Goal: Task Accomplishment & Management: Use online tool/utility

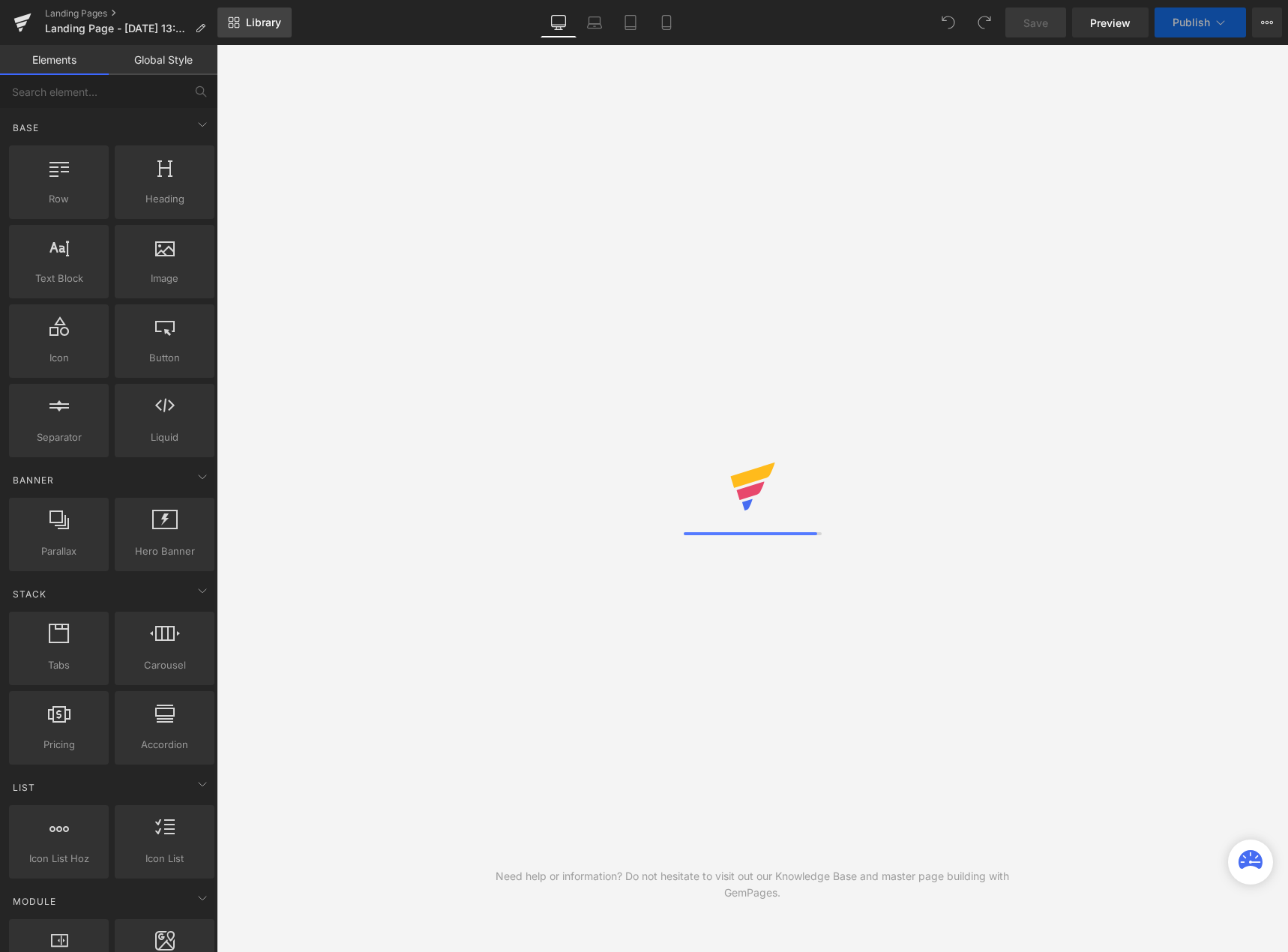
click at [271, 30] on link "Library" at bounding box center [255, 22] width 75 height 30
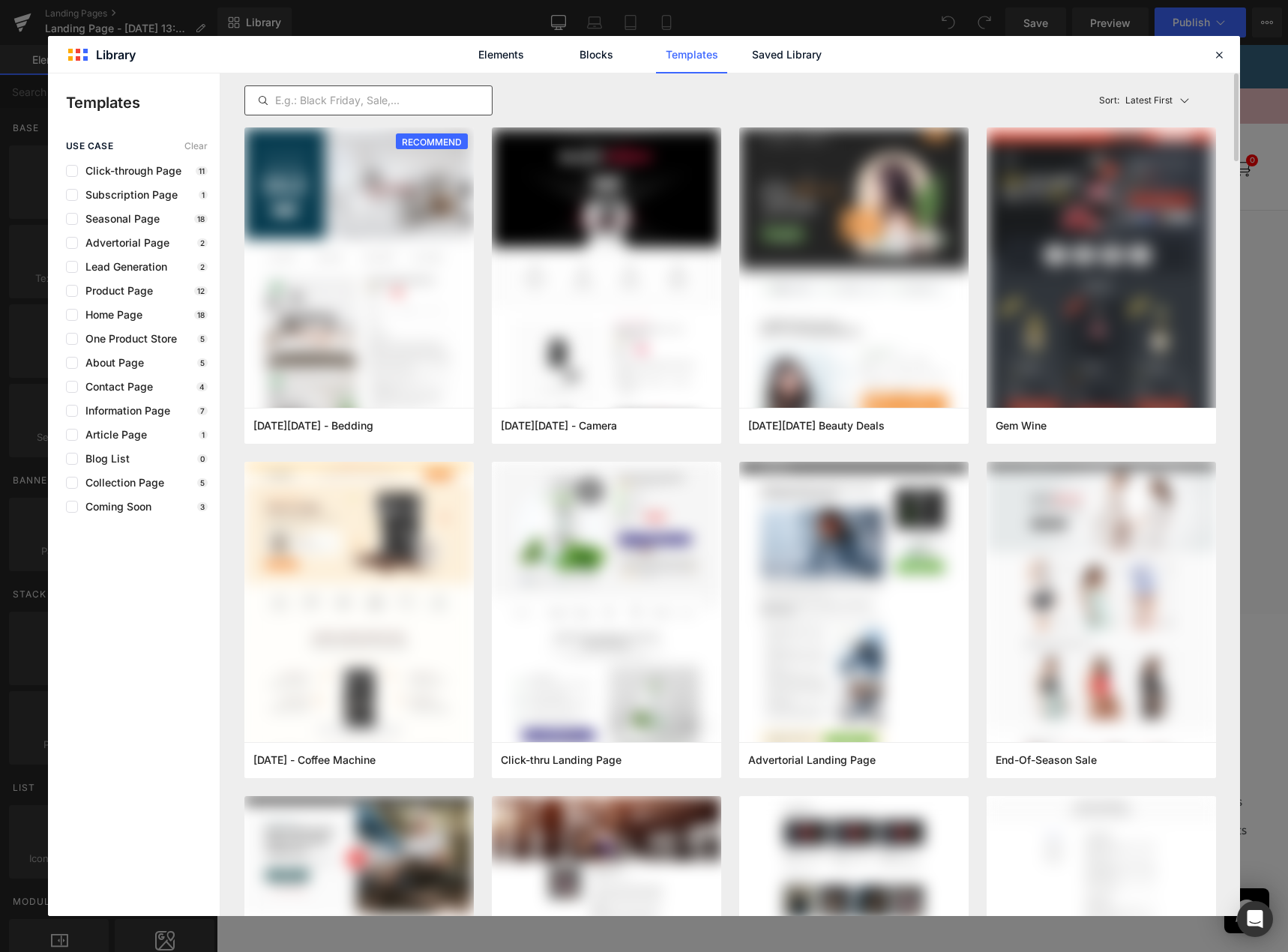
click at [376, 96] on input "text" at bounding box center [368, 100] width 247 height 18
click at [757, 48] on link "Saved Library" at bounding box center [787, 54] width 71 height 37
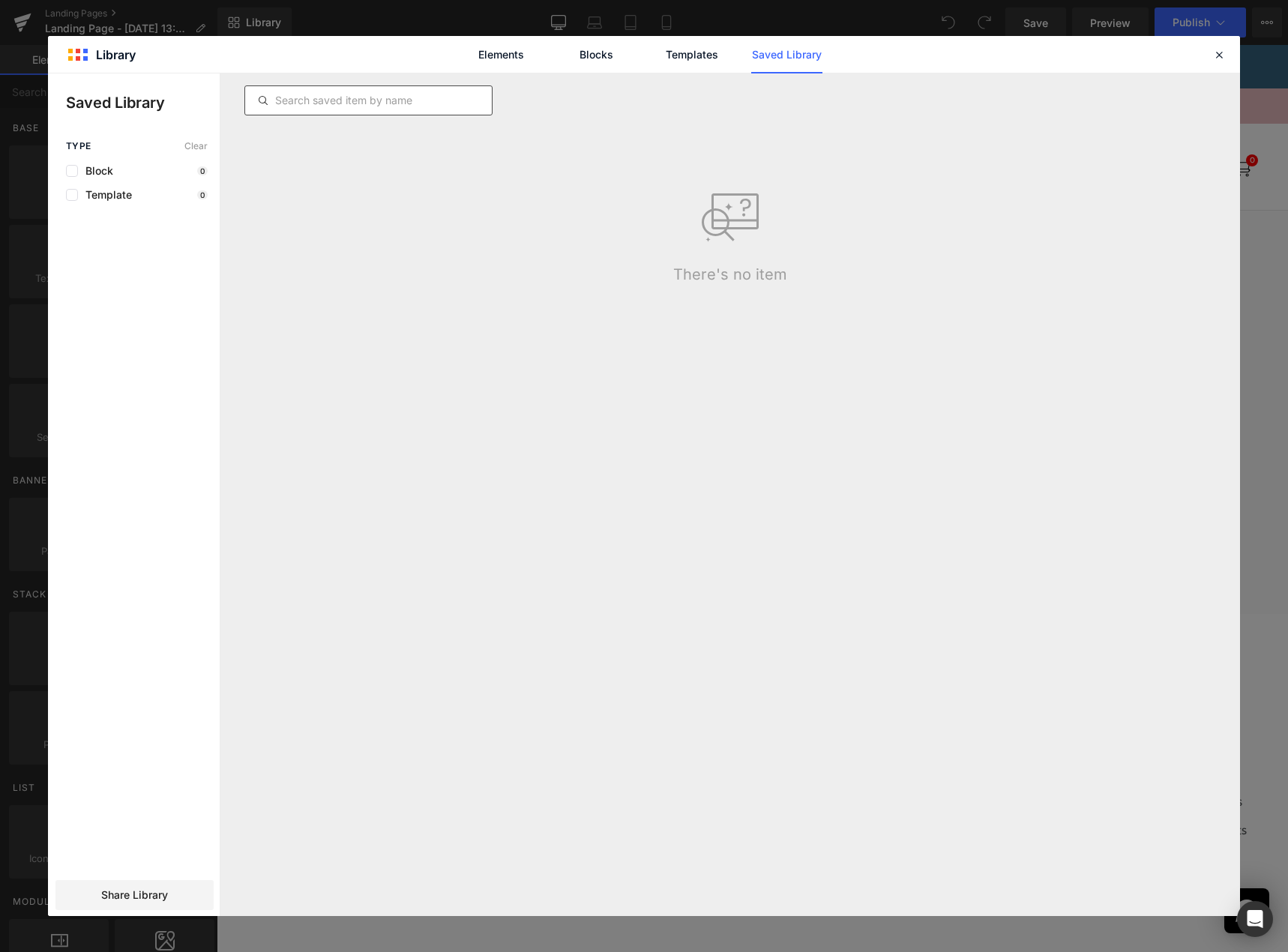
click at [384, 94] on input "text" at bounding box center [368, 100] width 247 height 18
paste input "Belly Detox Relief [DATE] 13:20:29 final"
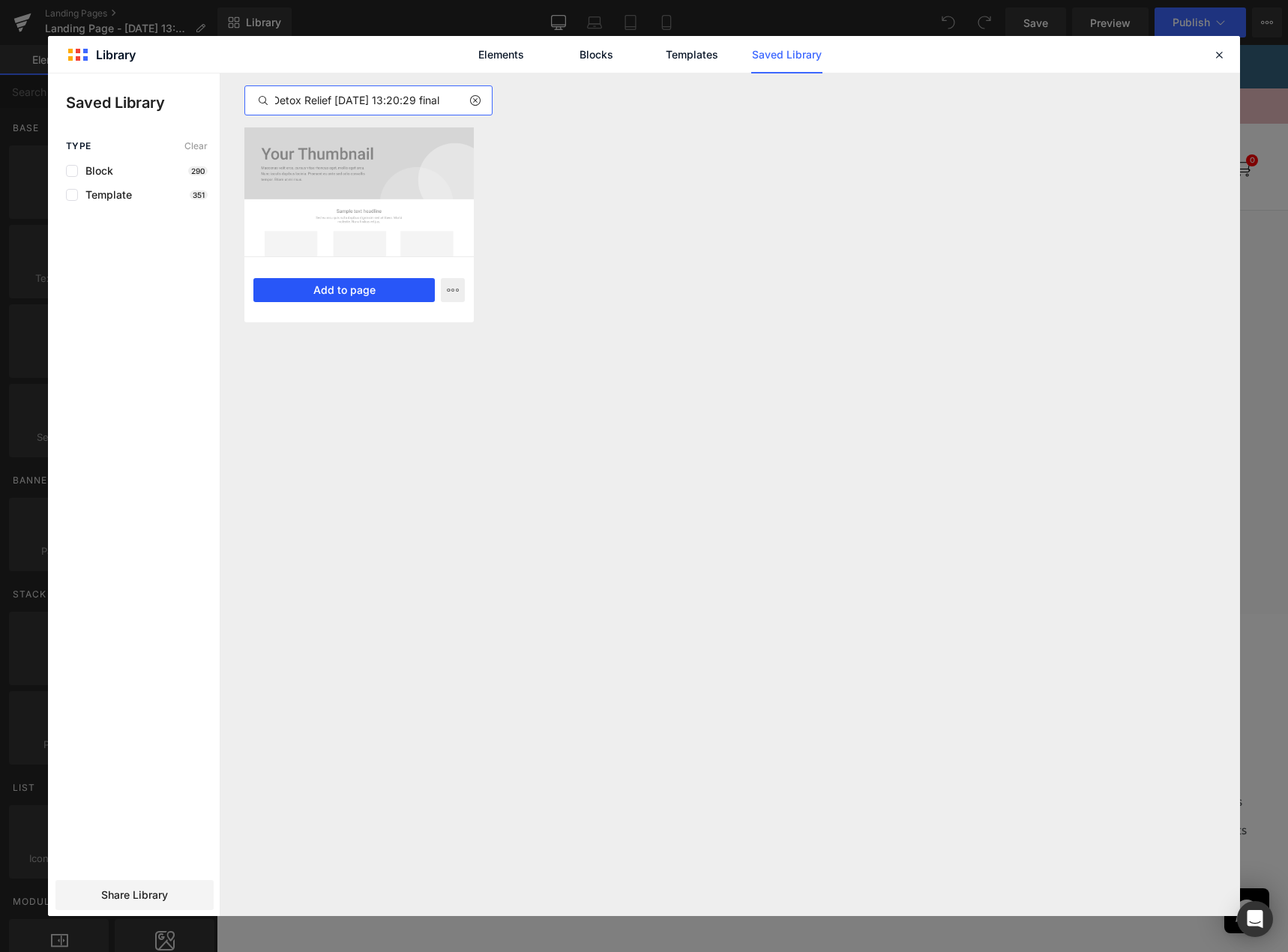
type input "Belly Detox Relief [DATE] 13:20:29 final"
click at [369, 291] on button "Add to page" at bounding box center [344, 290] width 182 height 24
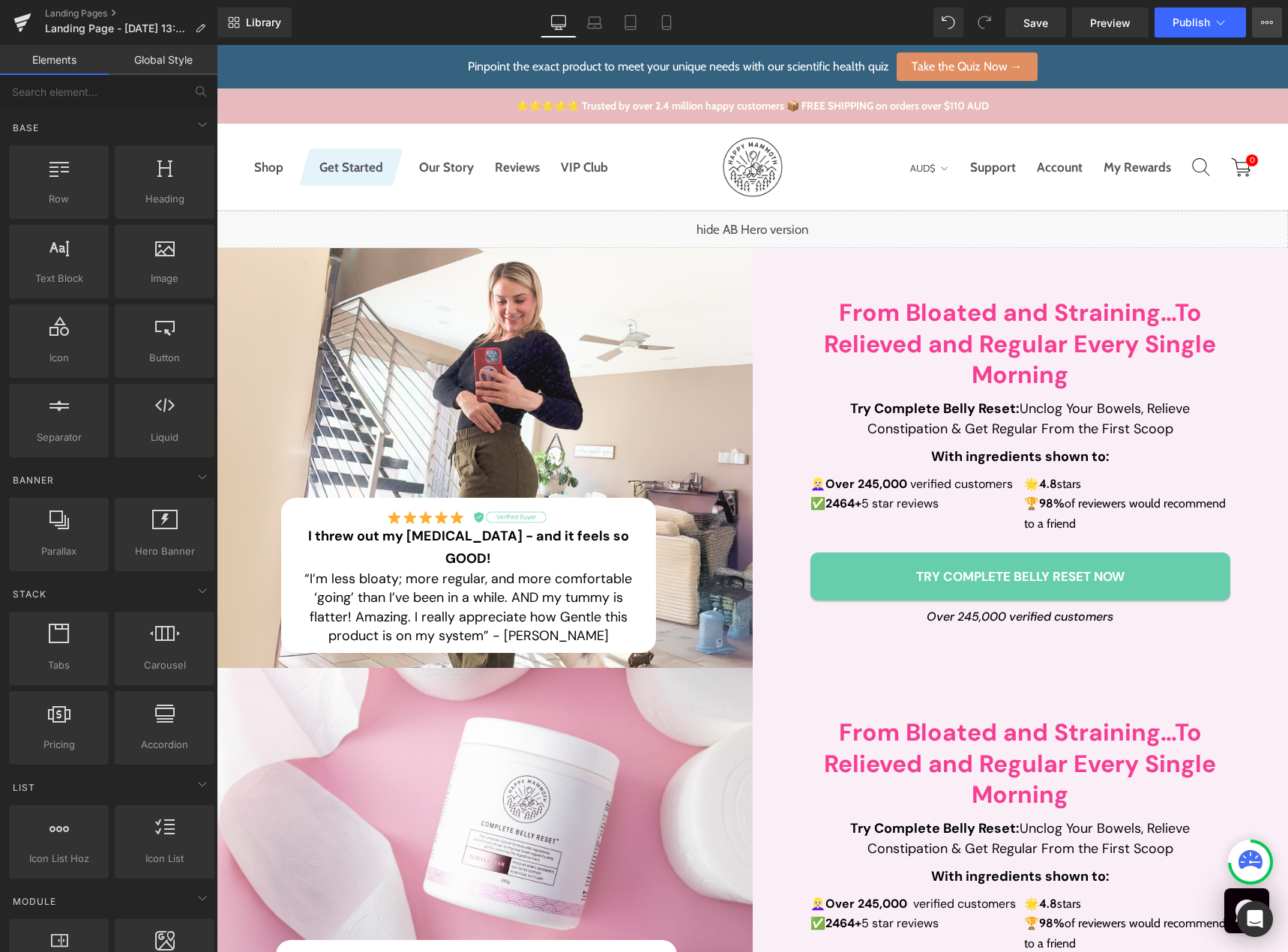
click at [1253, 21] on button "View Live Page View with current Template Save Template to Library Schedule Pub…" at bounding box center [1267, 22] width 30 height 30
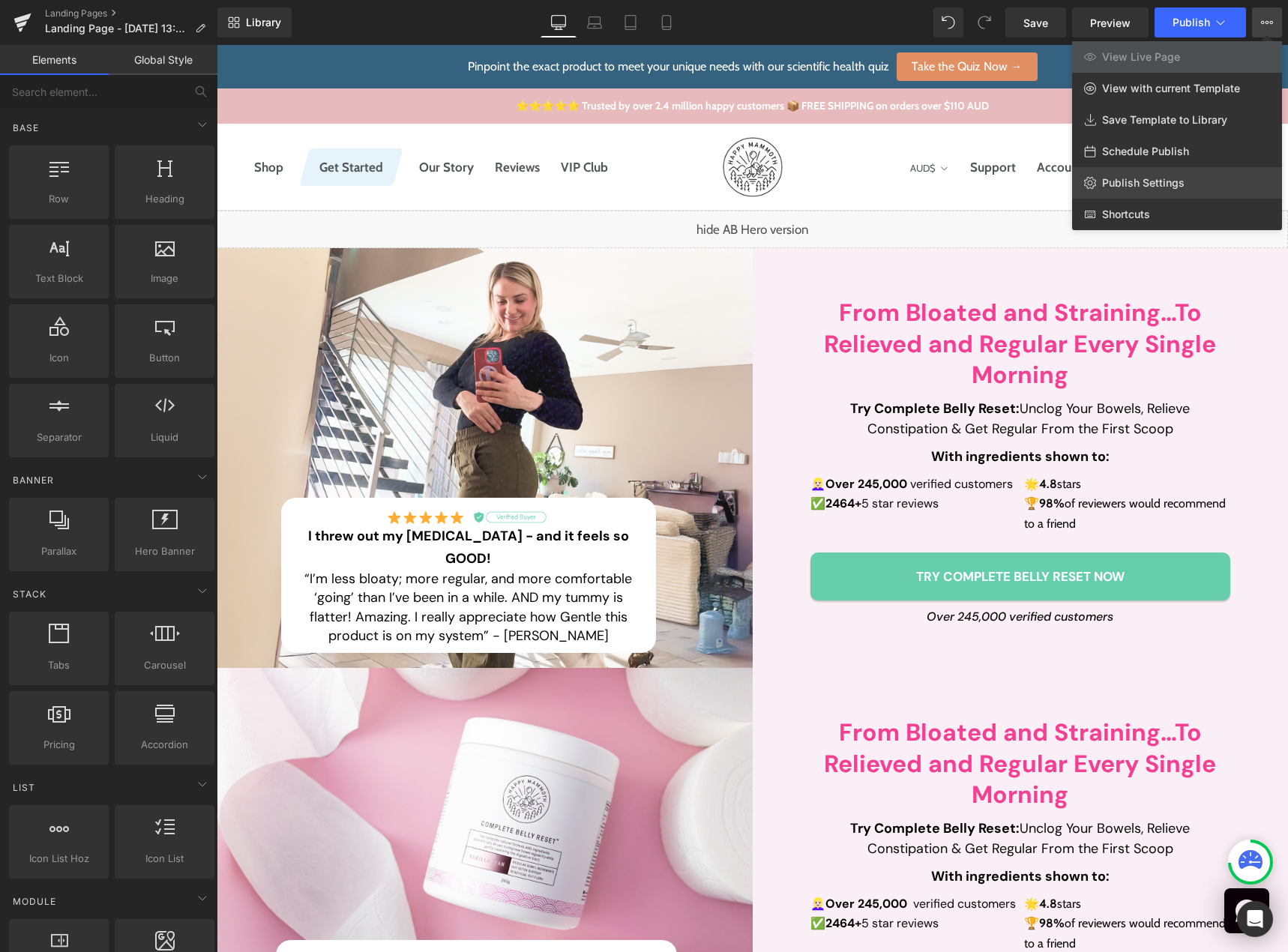
click at [1185, 177] on link "Publish Settings" at bounding box center [1177, 183] width 210 height 32
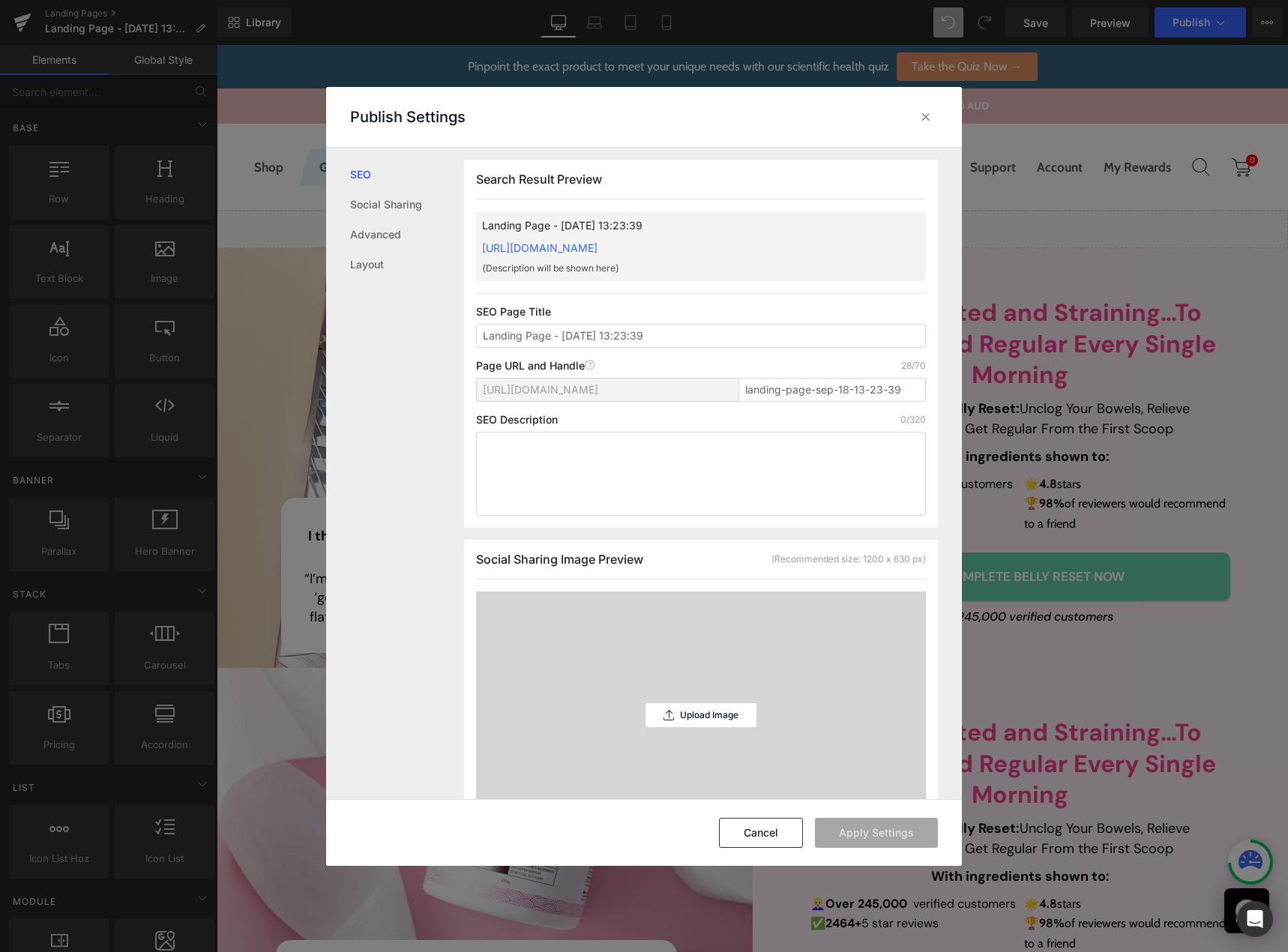
scroll to position [1, 0]
click at [764, 391] on input "landing-page-sep-18-13-23-39" at bounding box center [832, 389] width 187 height 24
paste input "/belly-reset-detox"
click at [745, 389] on input "/belly-reset-detox" at bounding box center [832, 389] width 187 height 24
type input "belly-reset-detox"
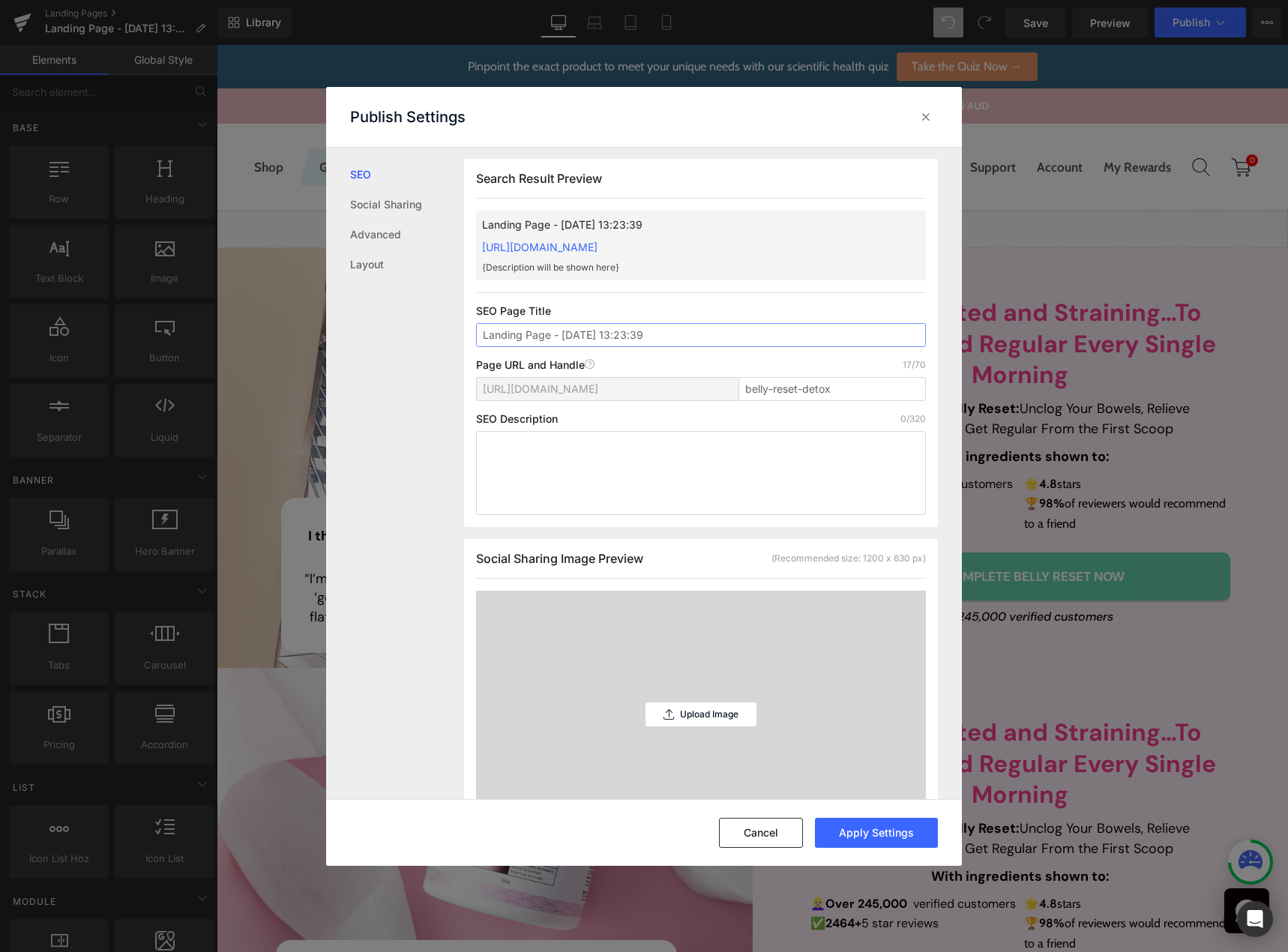
click at [582, 326] on input "Landing Page - [DATE] 13:23:39" at bounding box center [701, 335] width 450 height 24
type input "Belly Detox Relief"
click at [872, 827] on button "Apply Settings" at bounding box center [876, 833] width 123 height 30
click at [925, 121] on icon at bounding box center [925, 117] width 15 height 15
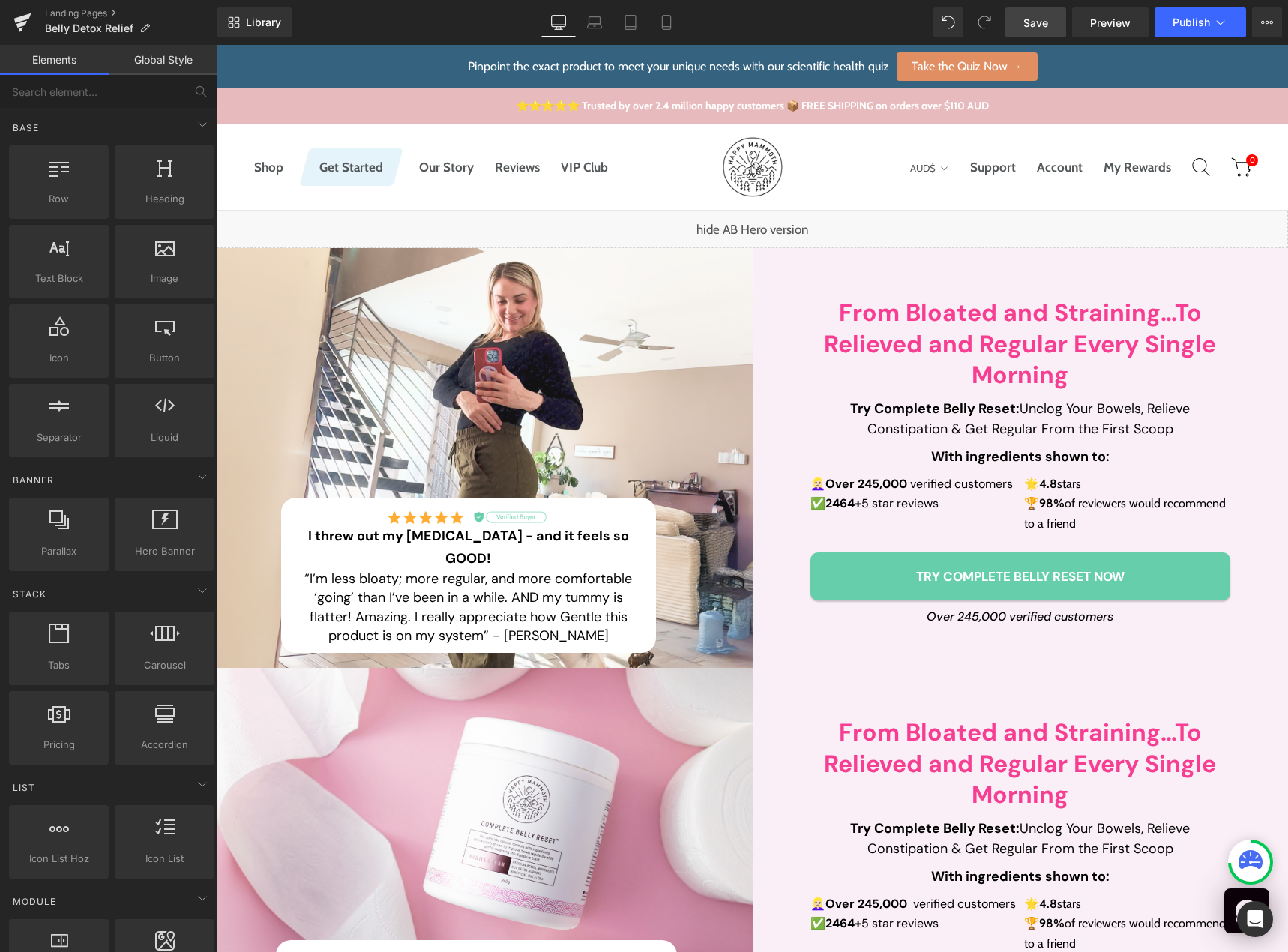
click at [1035, 24] on span "Save" at bounding box center [1035, 23] width 25 height 16
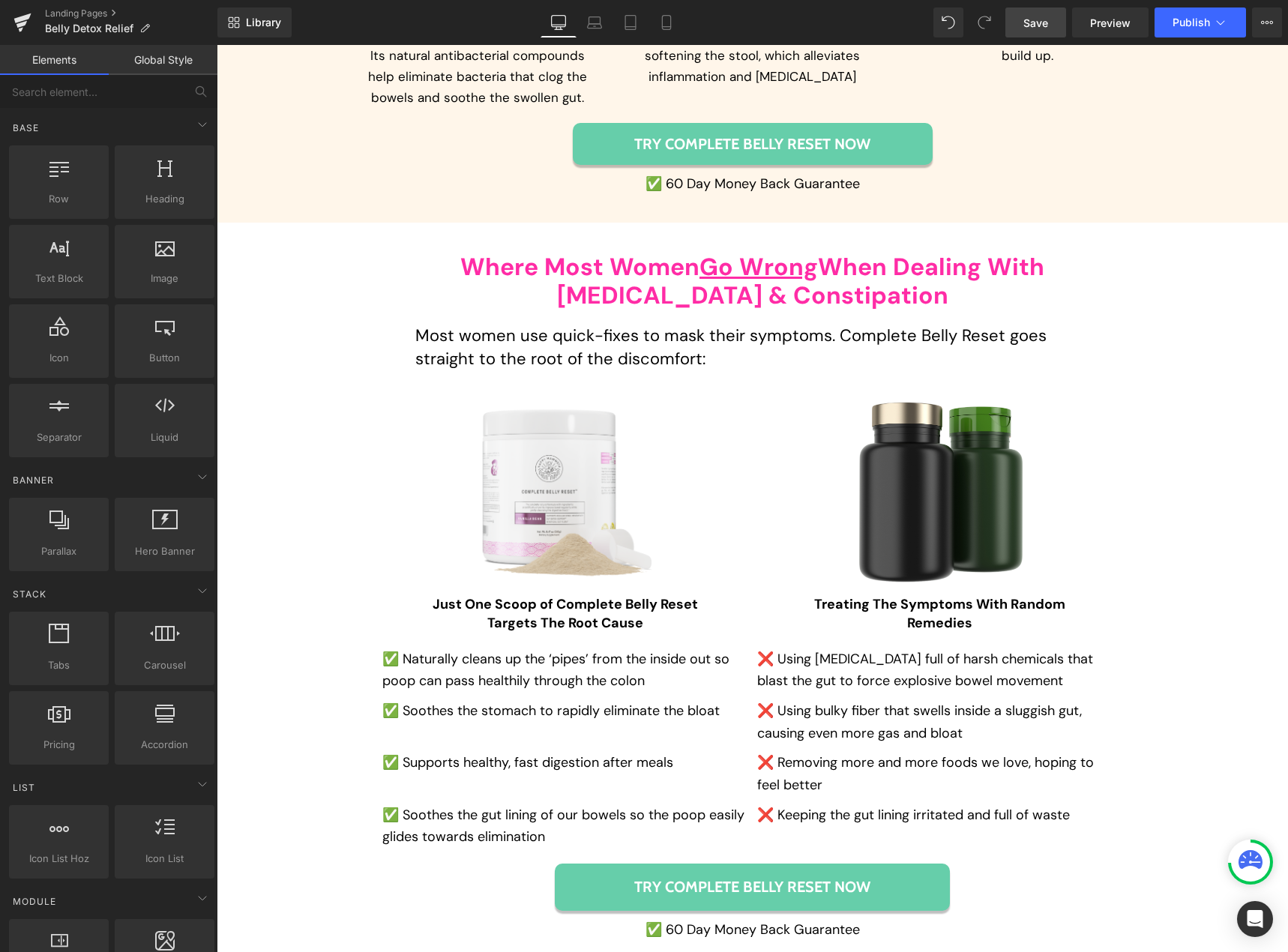
scroll to position [5471, 0]
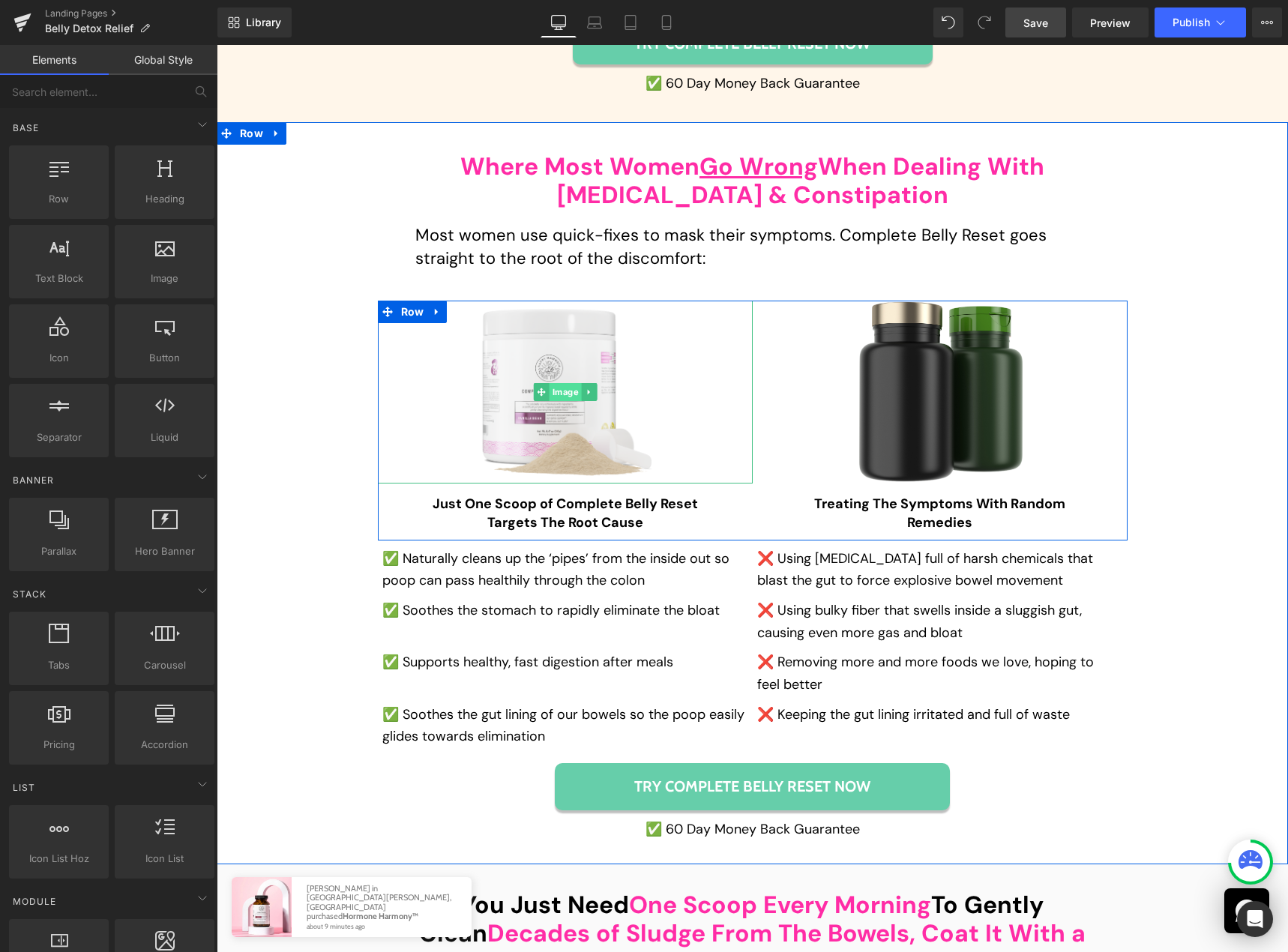
click at [557, 383] on span "Image" at bounding box center [564, 392] width 33 height 18
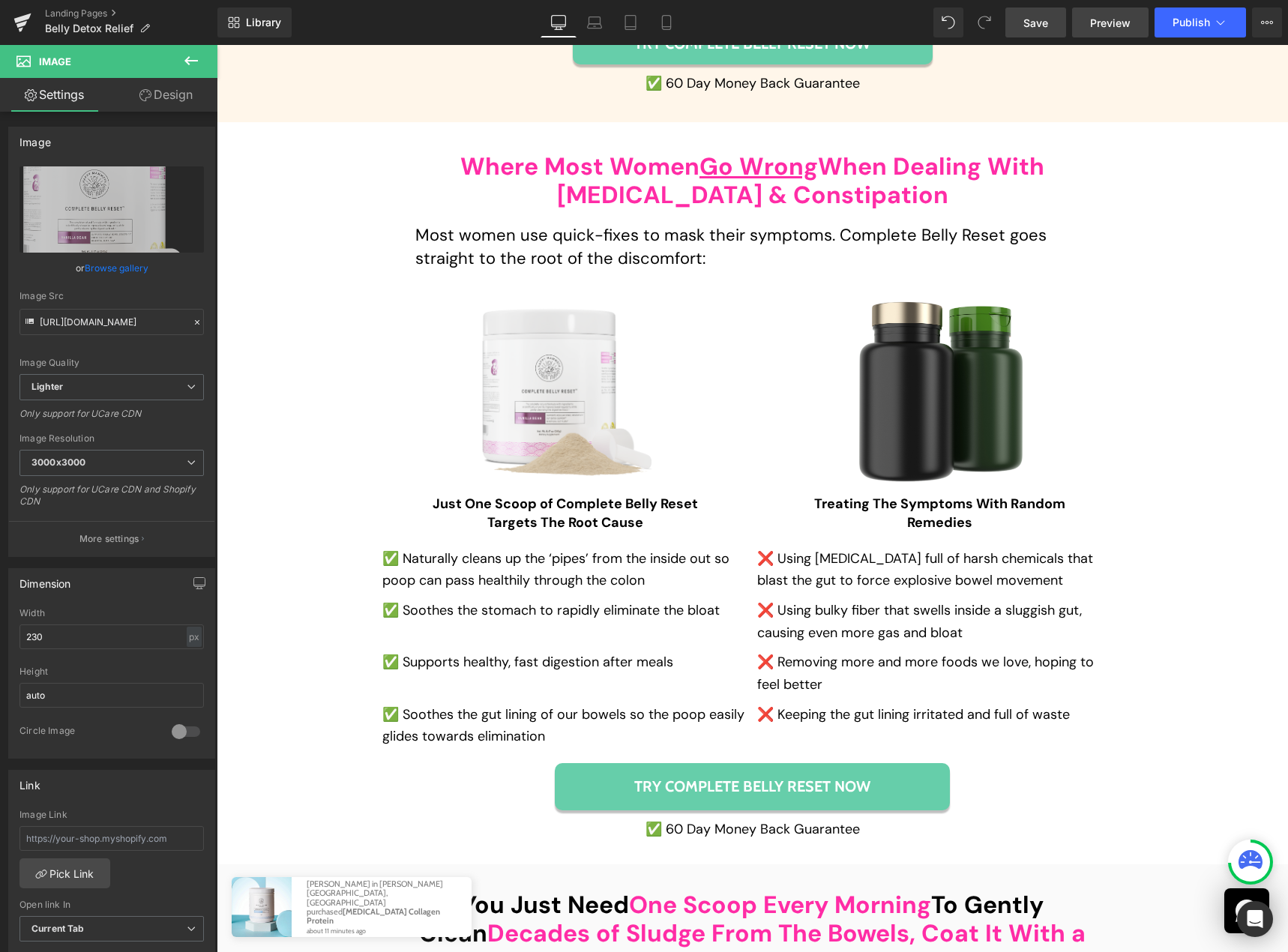
click at [1098, 17] on span "Preview" at bounding box center [1110, 23] width 40 height 16
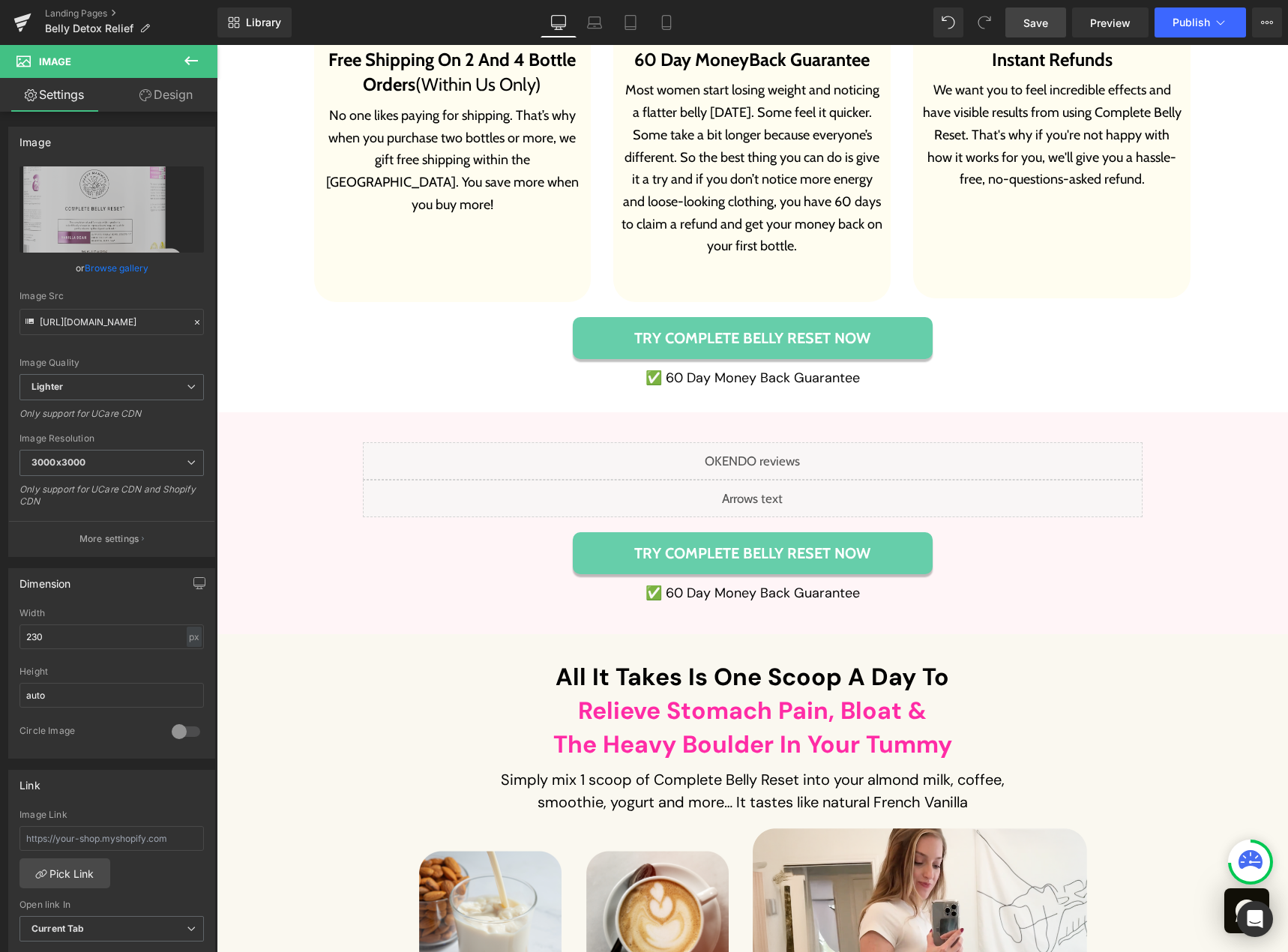
scroll to position [9143, 0]
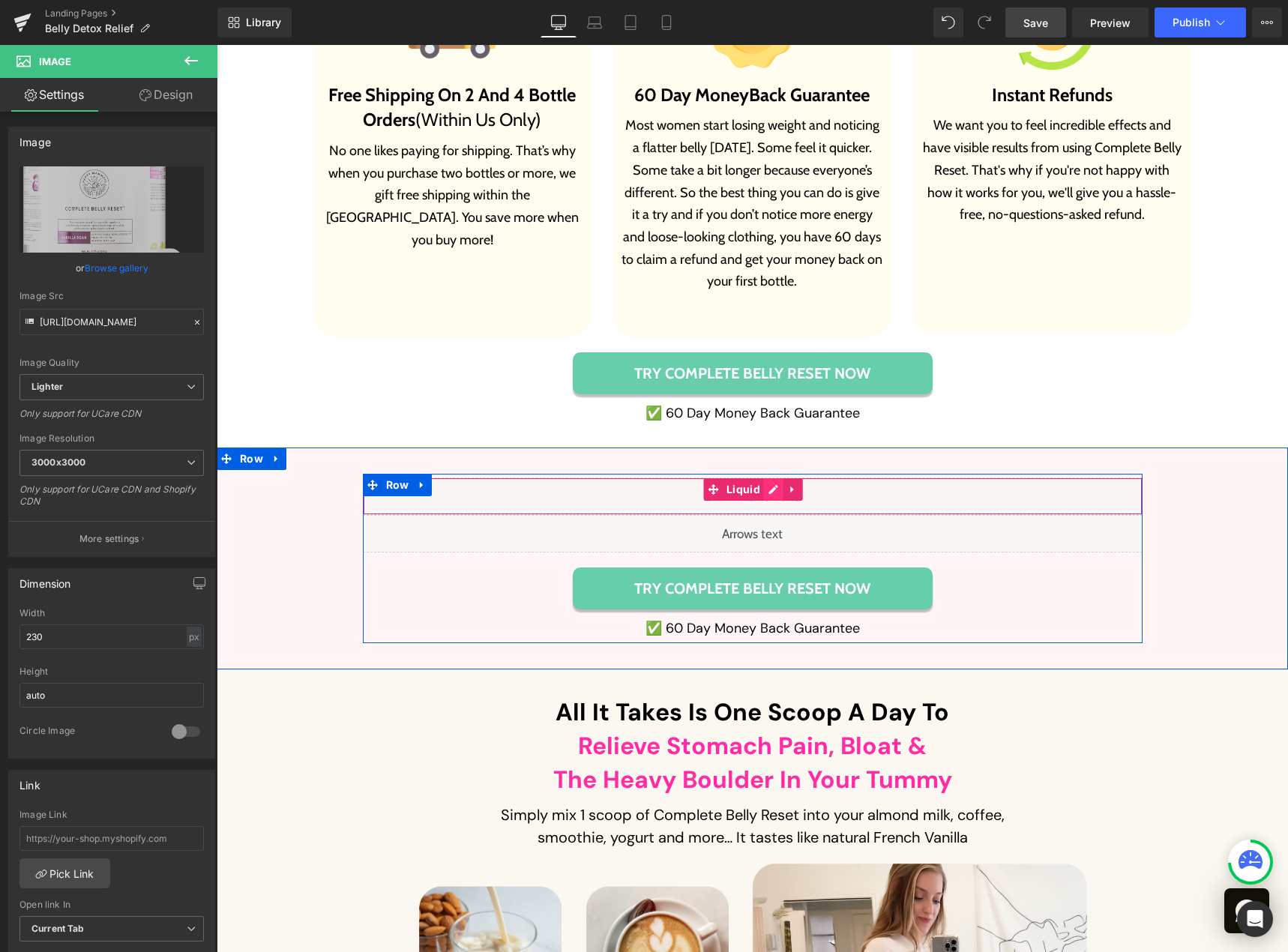
click at [765, 478] on div "Liquid" at bounding box center [752, 496] width 779 height 37
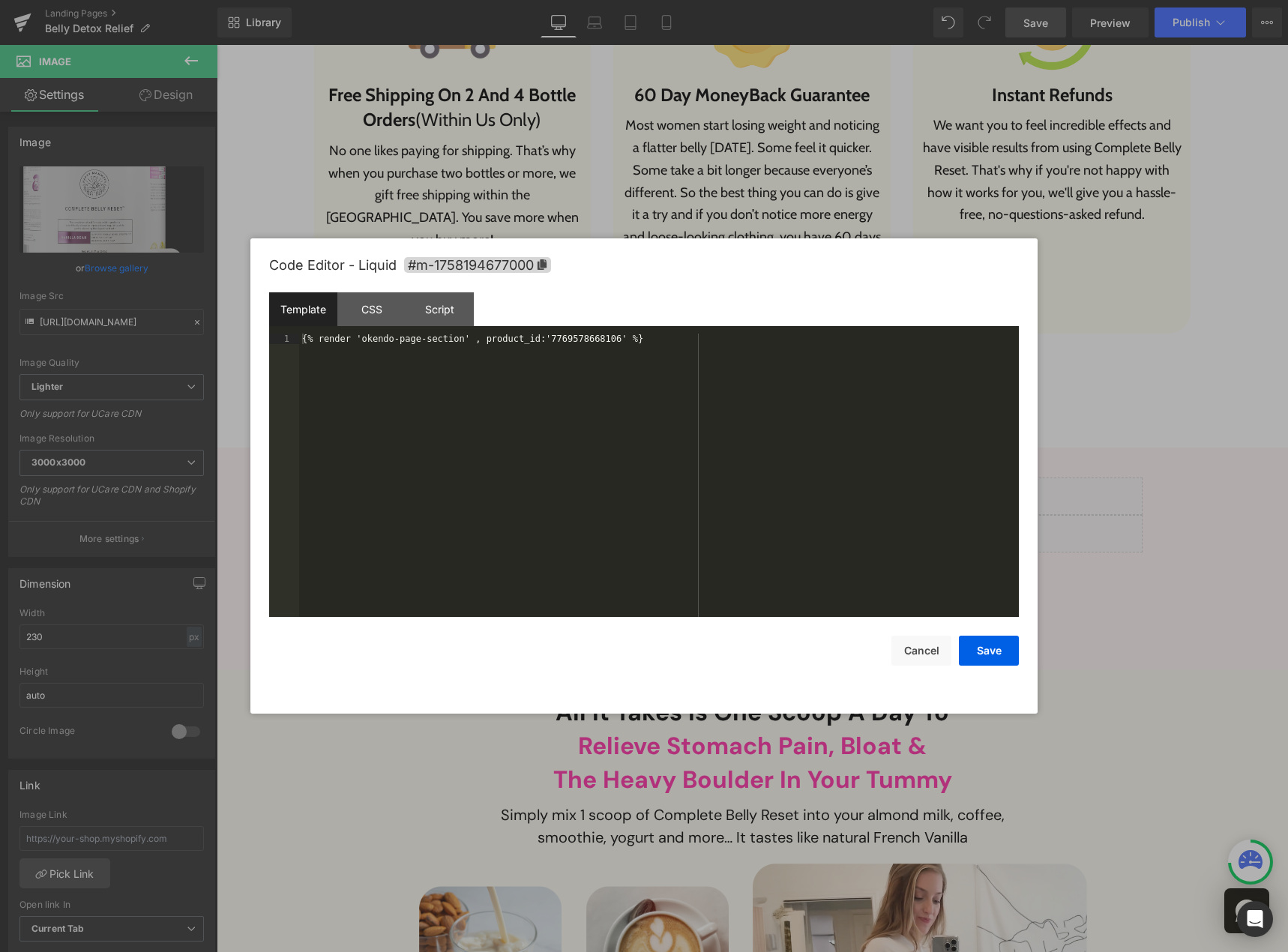
click at [557, 332] on div "Template CSS Script Data" at bounding box center [644, 313] width 750 height 41
click at [559, 332] on div "Template CSS Script Data" at bounding box center [644, 313] width 750 height 41
click at [559, 338] on div "{% render 'okendo-page-section' , product_id:'7769578668106' %}" at bounding box center [659, 486] width 720 height 305
click at [560, 338] on div "{% render 'okendo-page-section' , product_id:'7769578668106' %}" at bounding box center [659, 486] width 720 height 305
click at [980, 644] on button "Save" at bounding box center [989, 651] width 60 height 30
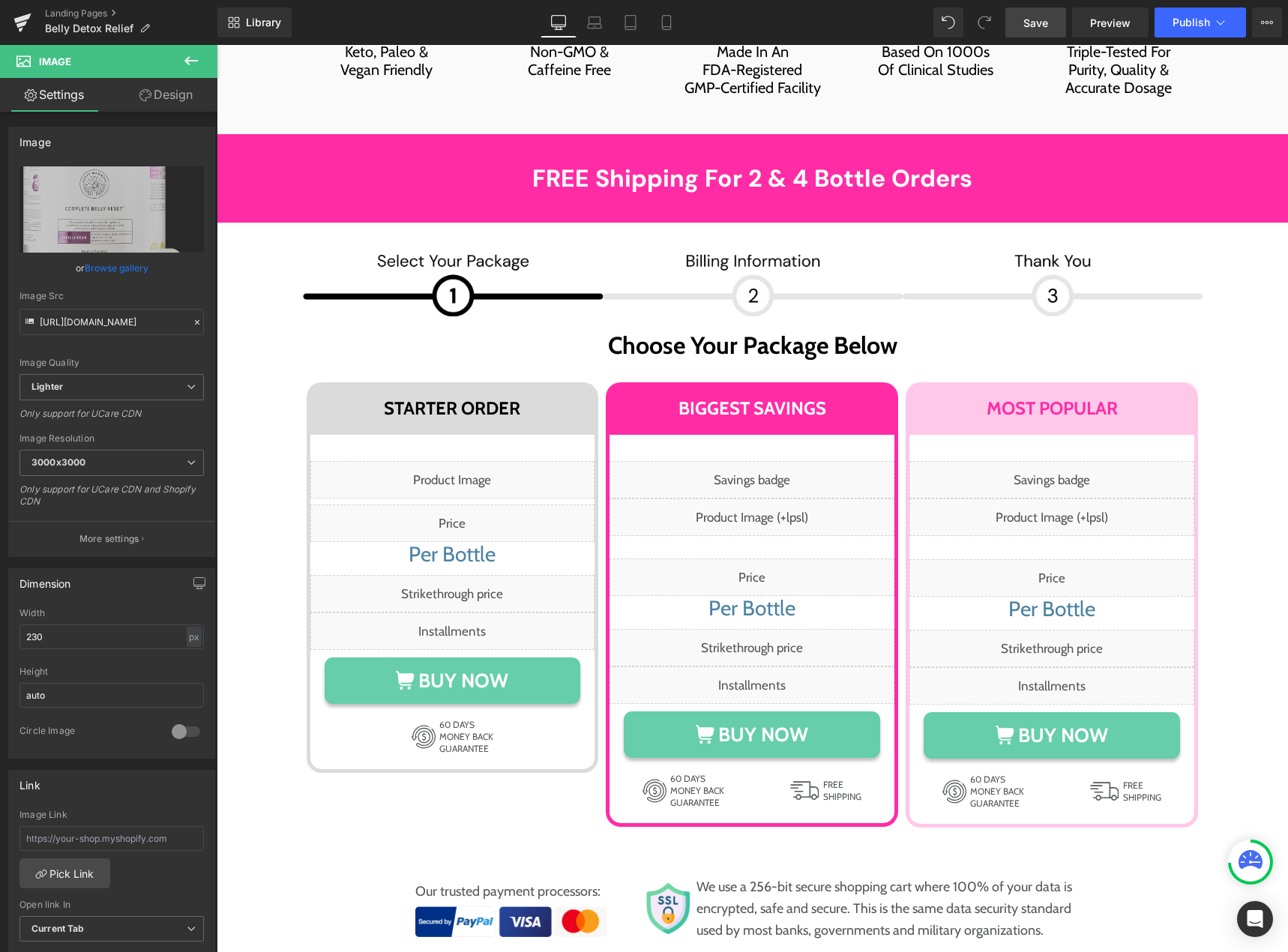
scroll to position [7569, 0]
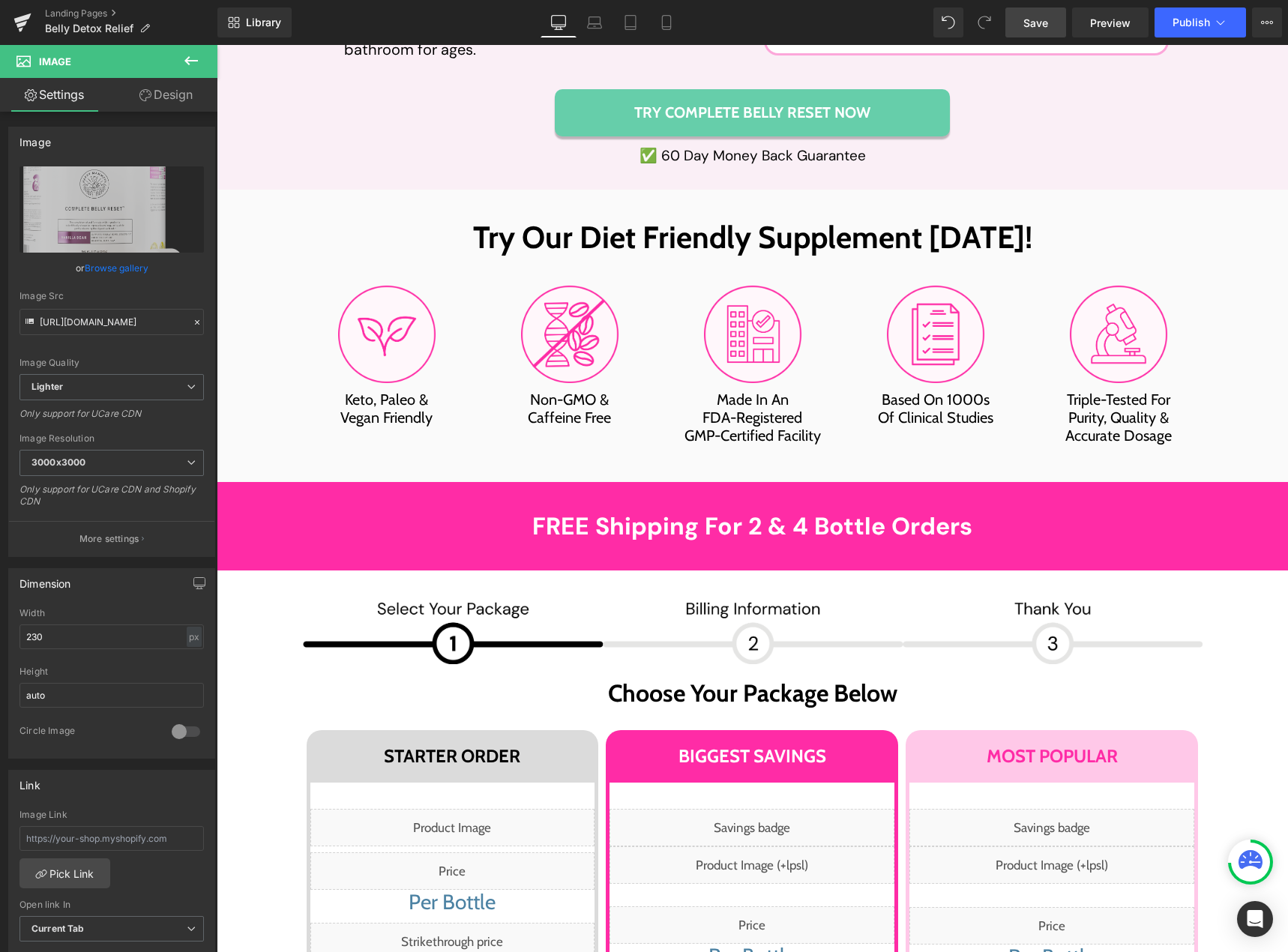
click at [1028, 19] on span "Save" at bounding box center [1035, 23] width 25 height 16
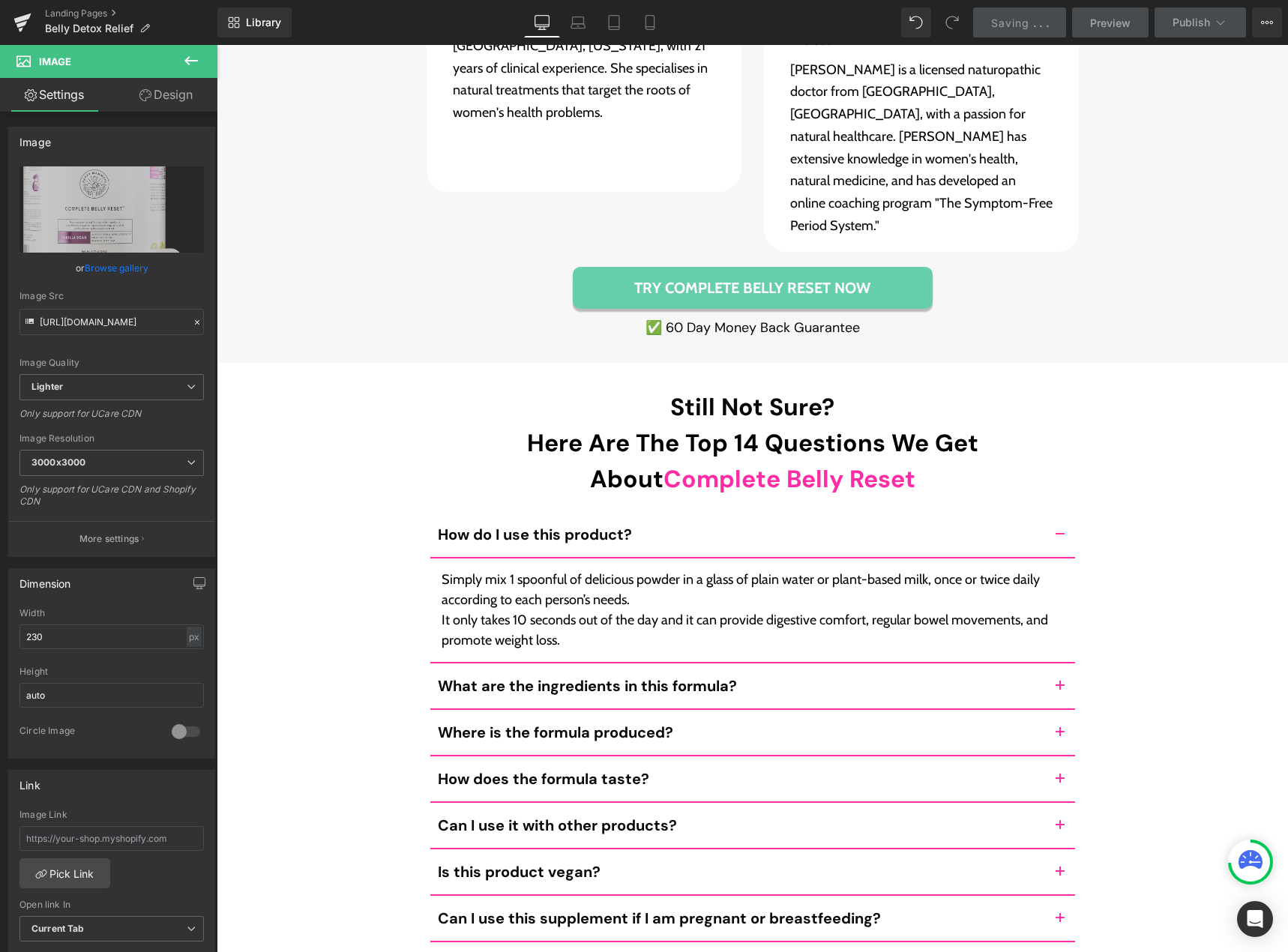
scroll to position [11986, 0]
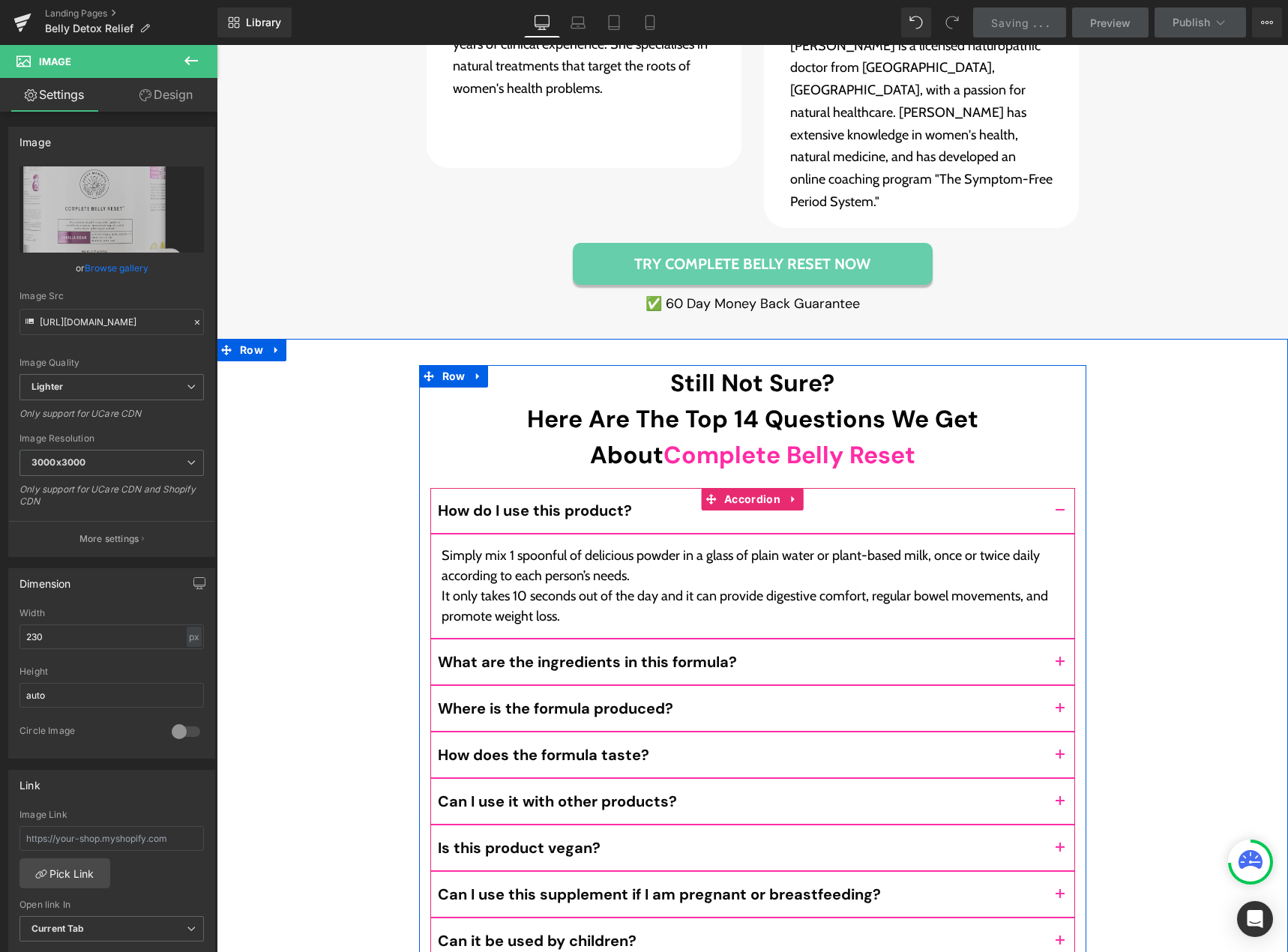
click at [1052, 685] on button "button" at bounding box center [1060, 708] width 30 height 45
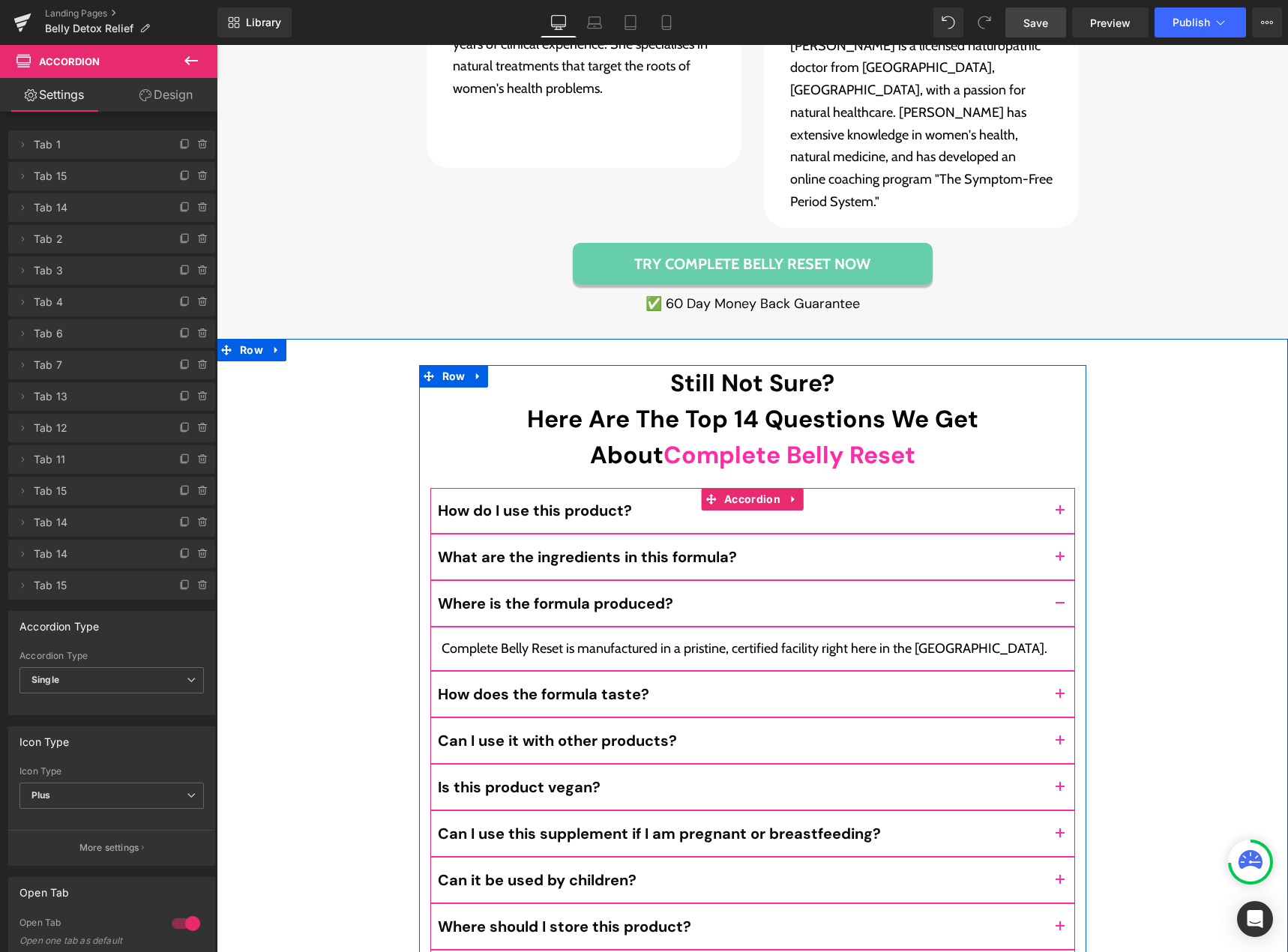
click at [902, 639] on p "Complete Belly Reset is manufactured in a pristine, certified facility right he…" at bounding box center [752, 649] width 622 height 21
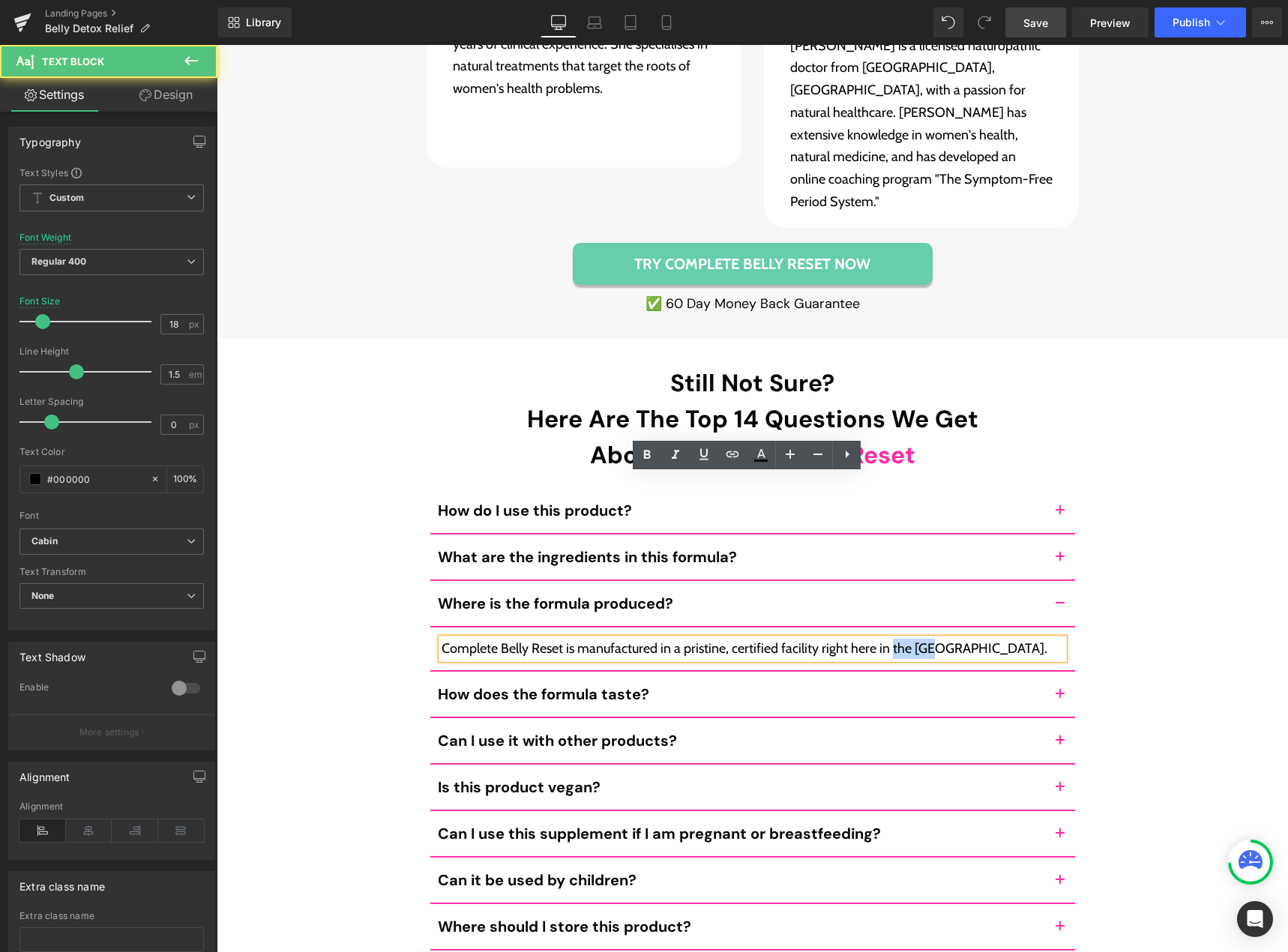
drag, startPoint x: 886, startPoint y: 485, endPoint x: 931, endPoint y: 481, distance: 45.2
click at [931, 639] on p "Complete Belly Reset is manufactured in a pristine, certified facility right he…" at bounding box center [752, 649] width 622 height 21
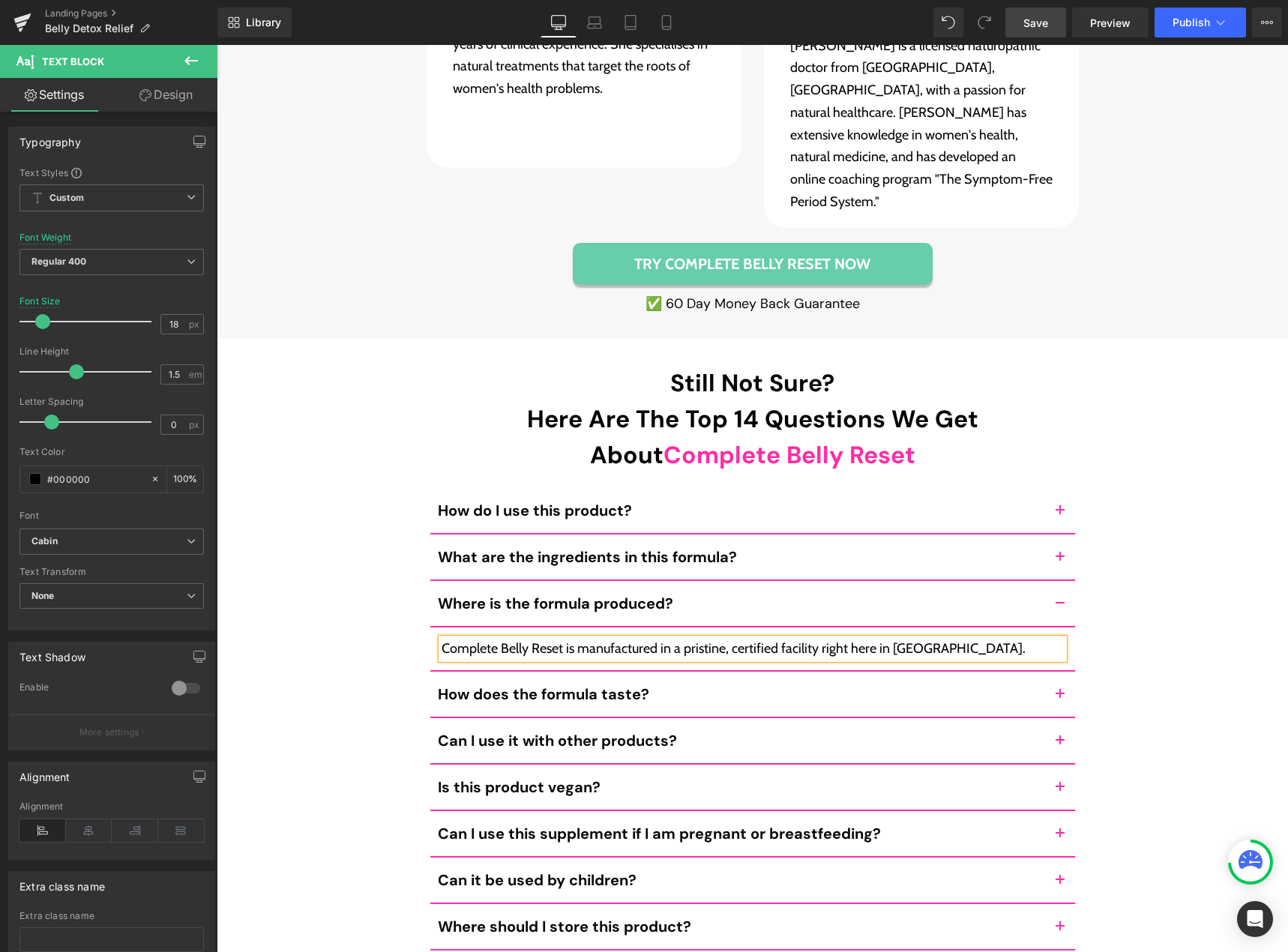
click at [1037, 29] on span "Save" at bounding box center [1035, 23] width 25 height 16
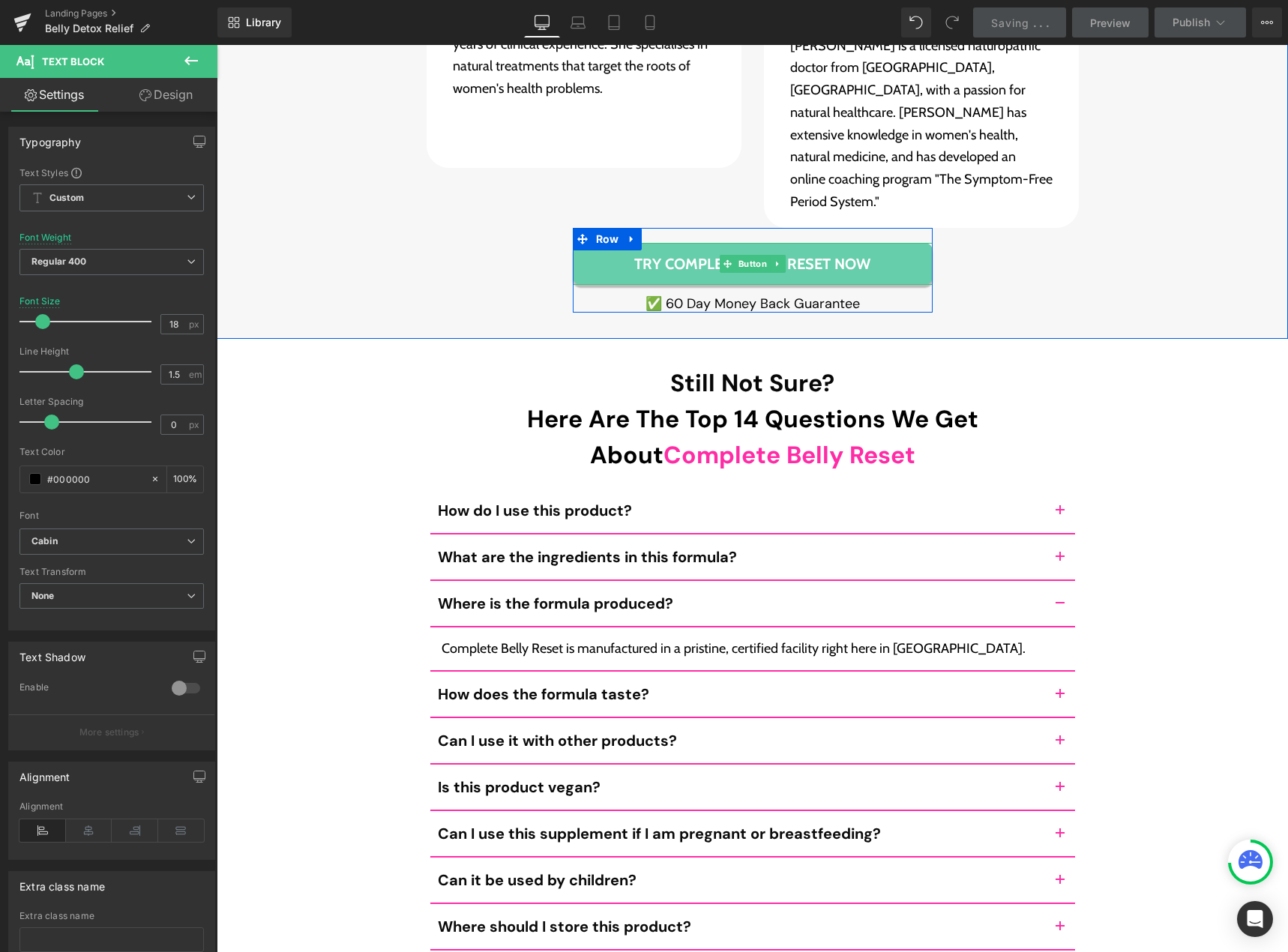
drag, startPoint x: 889, startPoint y: 98, endPoint x: 1287, endPoint y: 309, distance: 450.5
click at [889, 243] on link "Try Complete Belly Reset Now" at bounding box center [752, 263] width 359 height 42
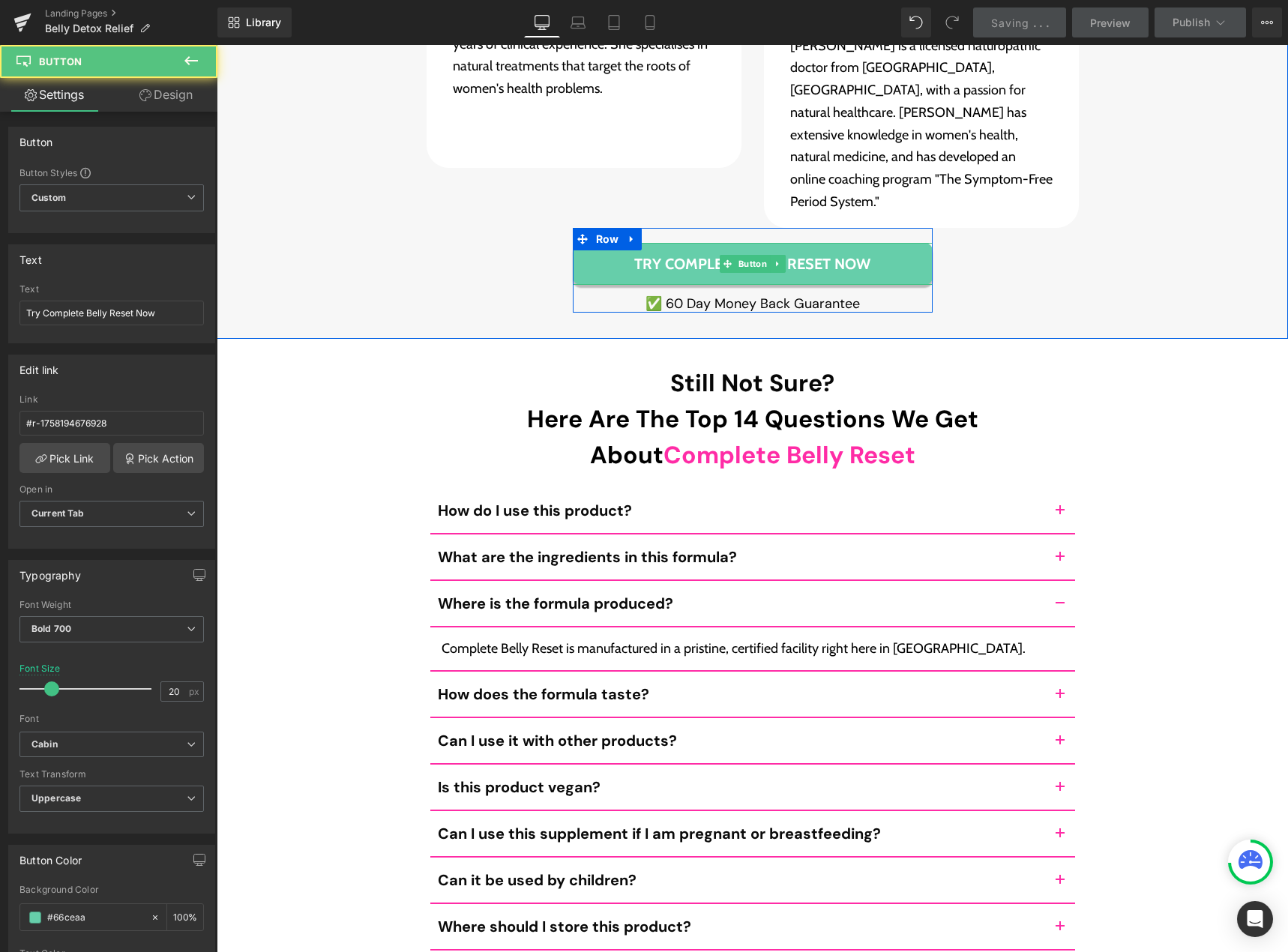
click at [911, 243] on link "Try Complete Belly Reset Now" at bounding box center [752, 263] width 359 height 42
click at [904, 243] on link "Try Complete Belly Reset Now" at bounding box center [752, 263] width 359 height 42
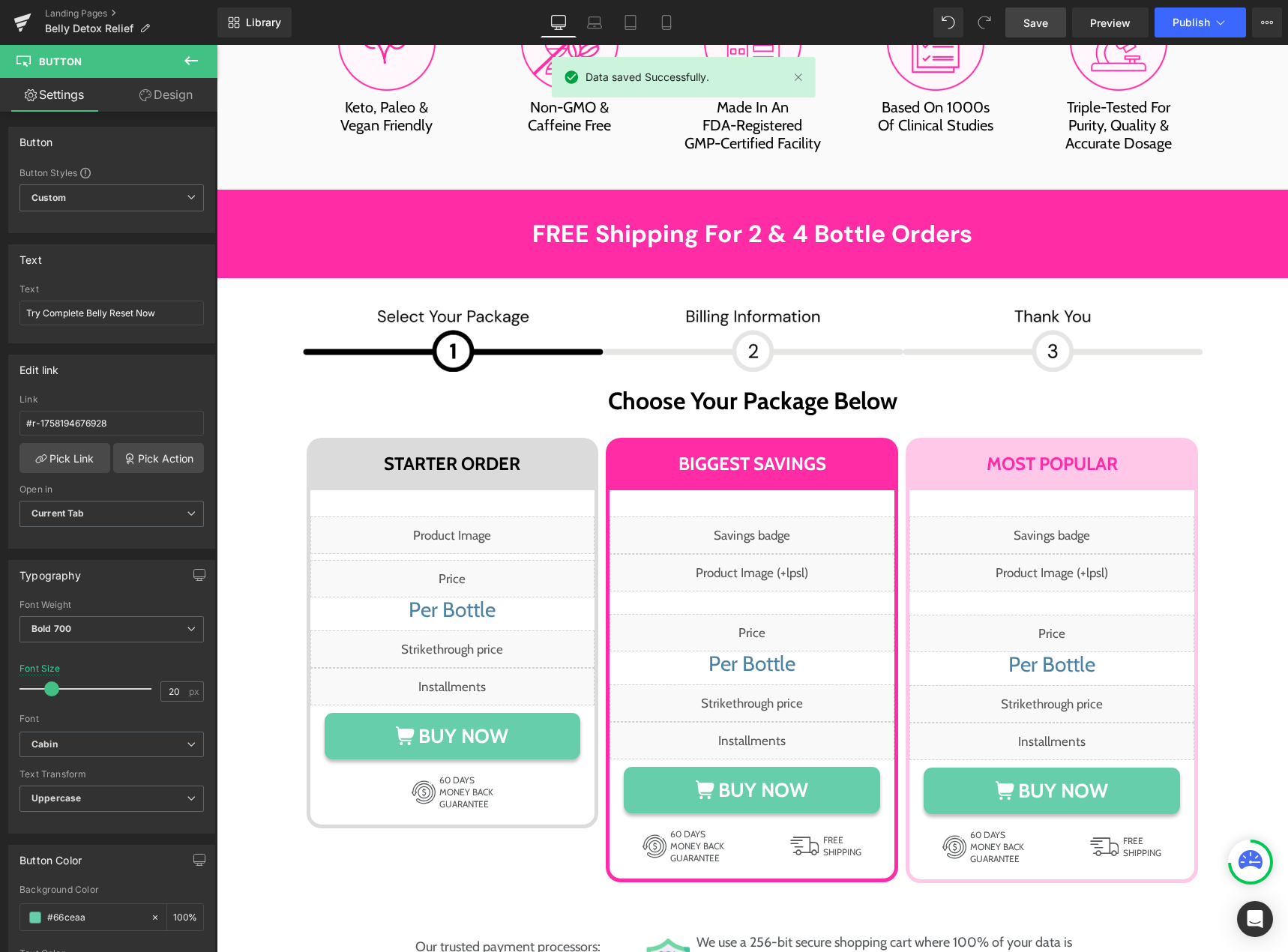
scroll to position [8013, 0]
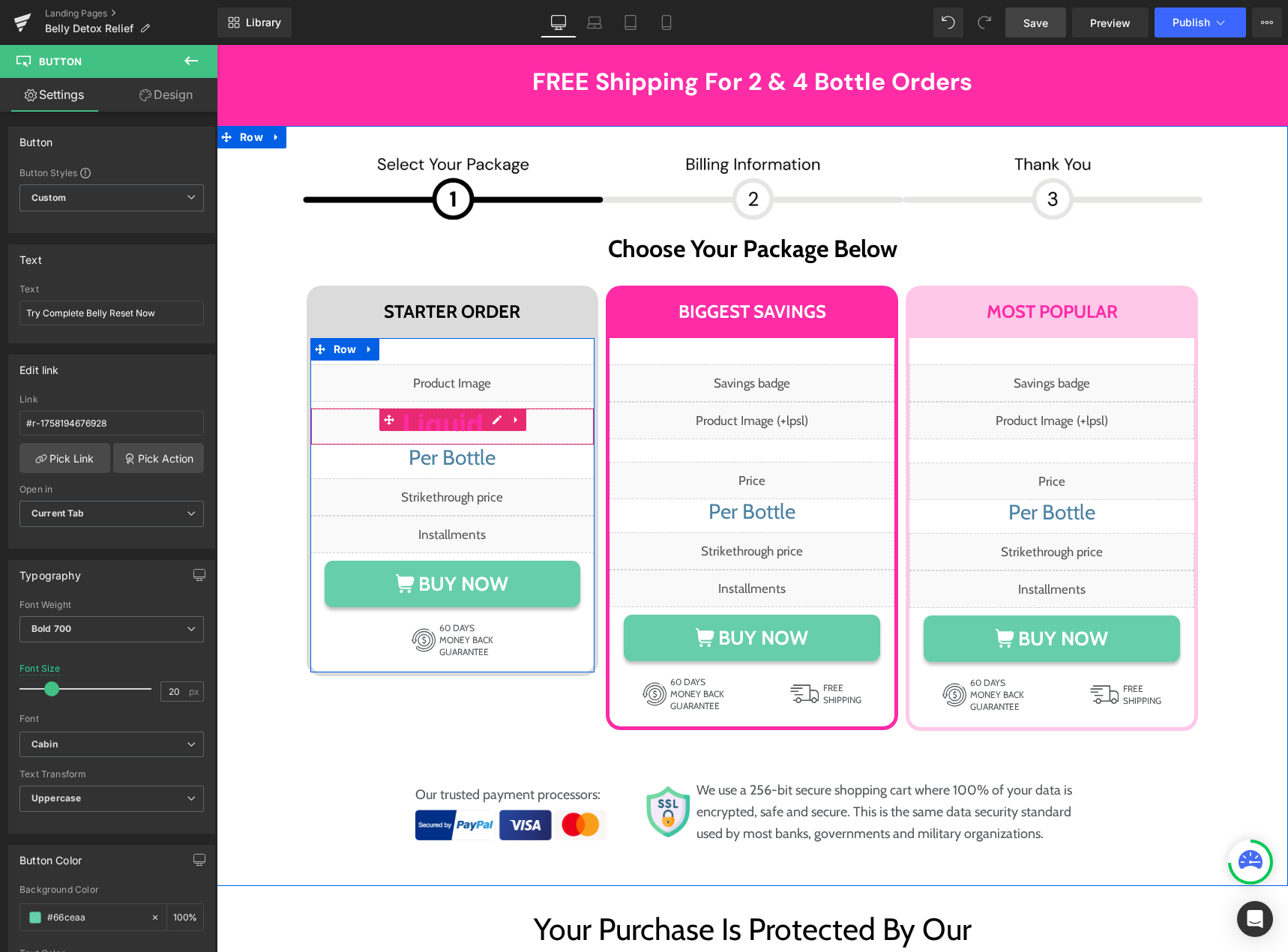
click at [489, 408] on div "Liquid" at bounding box center [452, 426] width 285 height 37
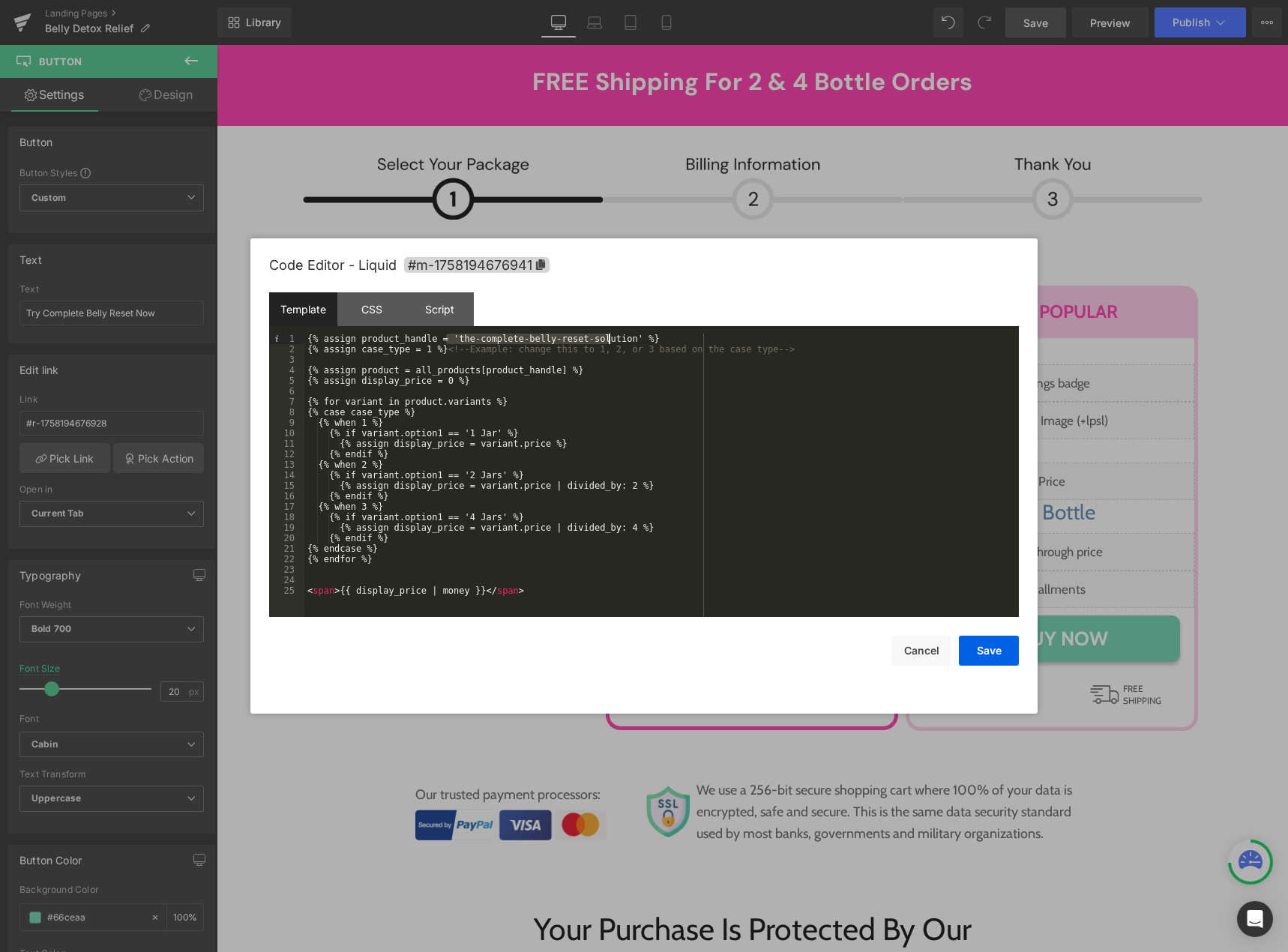
drag, startPoint x: 447, startPoint y: 341, endPoint x: 608, endPoint y: 340, distance: 161.0
click at [608, 340] on div "{% assign product_handle = 'the-complete-belly-reset-solution' %} {% assign cas…" at bounding box center [662, 486] width 714 height 305
drag, startPoint x: 979, startPoint y: 656, endPoint x: 675, endPoint y: 492, distance: 345.4
click at [979, 656] on button "Save" at bounding box center [989, 651] width 60 height 30
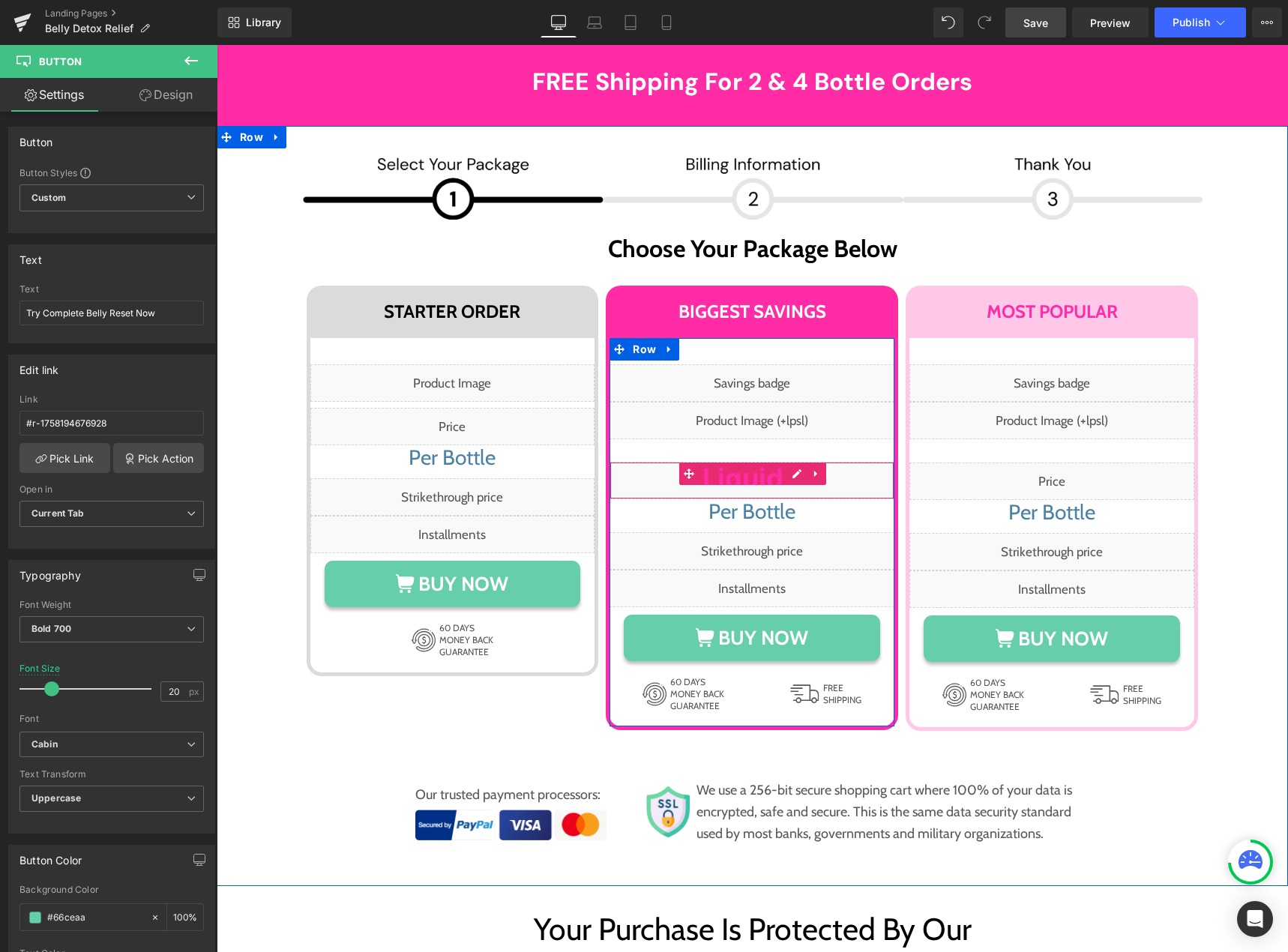
click at [787, 462] on div "Liquid" at bounding box center [752, 480] width 285 height 37
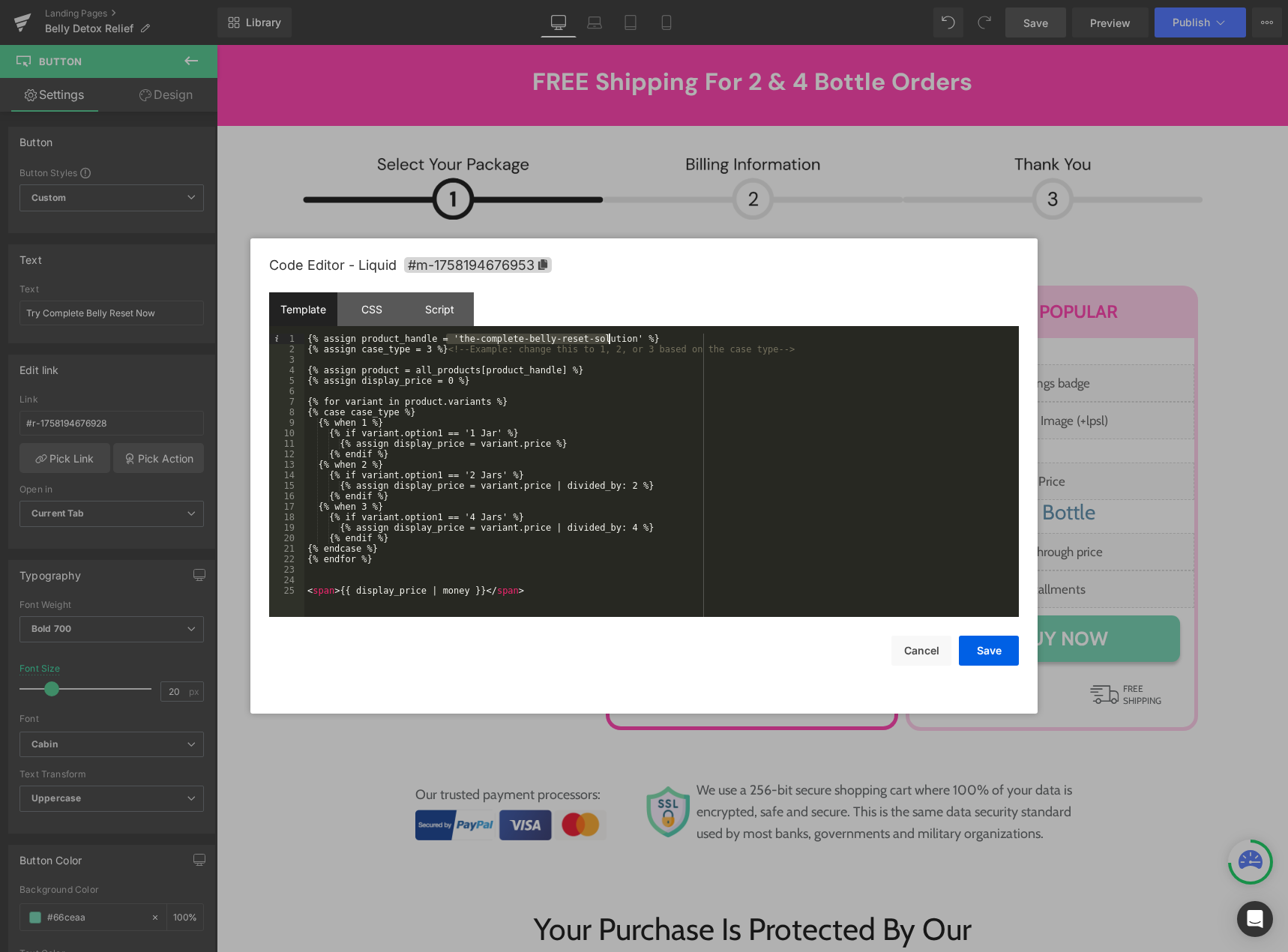
drag, startPoint x: 444, startPoint y: 336, endPoint x: 607, endPoint y: 334, distance: 163.0
click at [607, 334] on div "{% assign product_handle = 'the-complete-belly-reset-solution' %} {% assign cas…" at bounding box center [662, 486] width 714 height 305
click at [966, 648] on button "Save" at bounding box center [989, 651] width 60 height 30
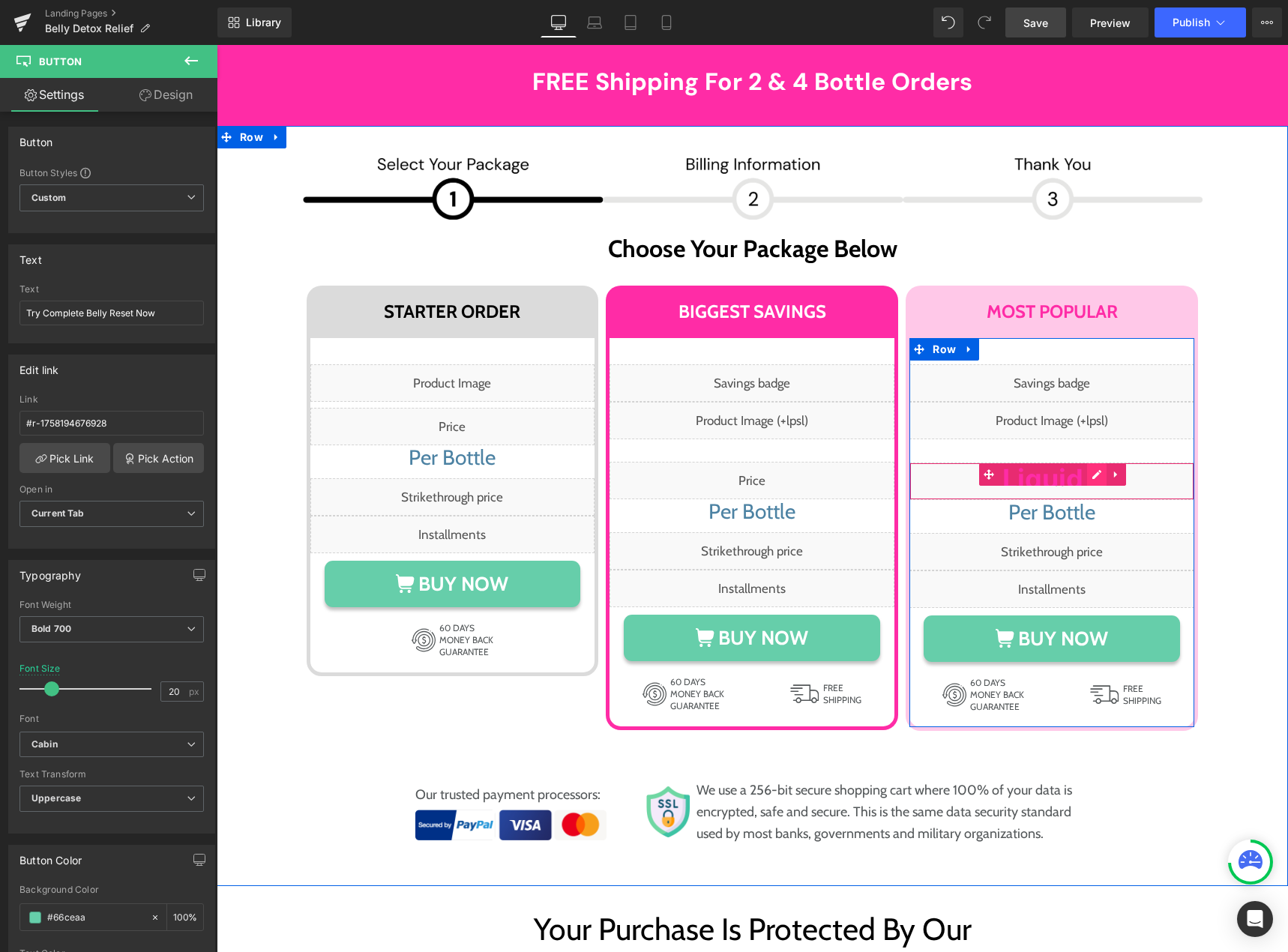
click at [1087, 463] on div "Liquid" at bounding box center [1052, 481] width 285 height 37
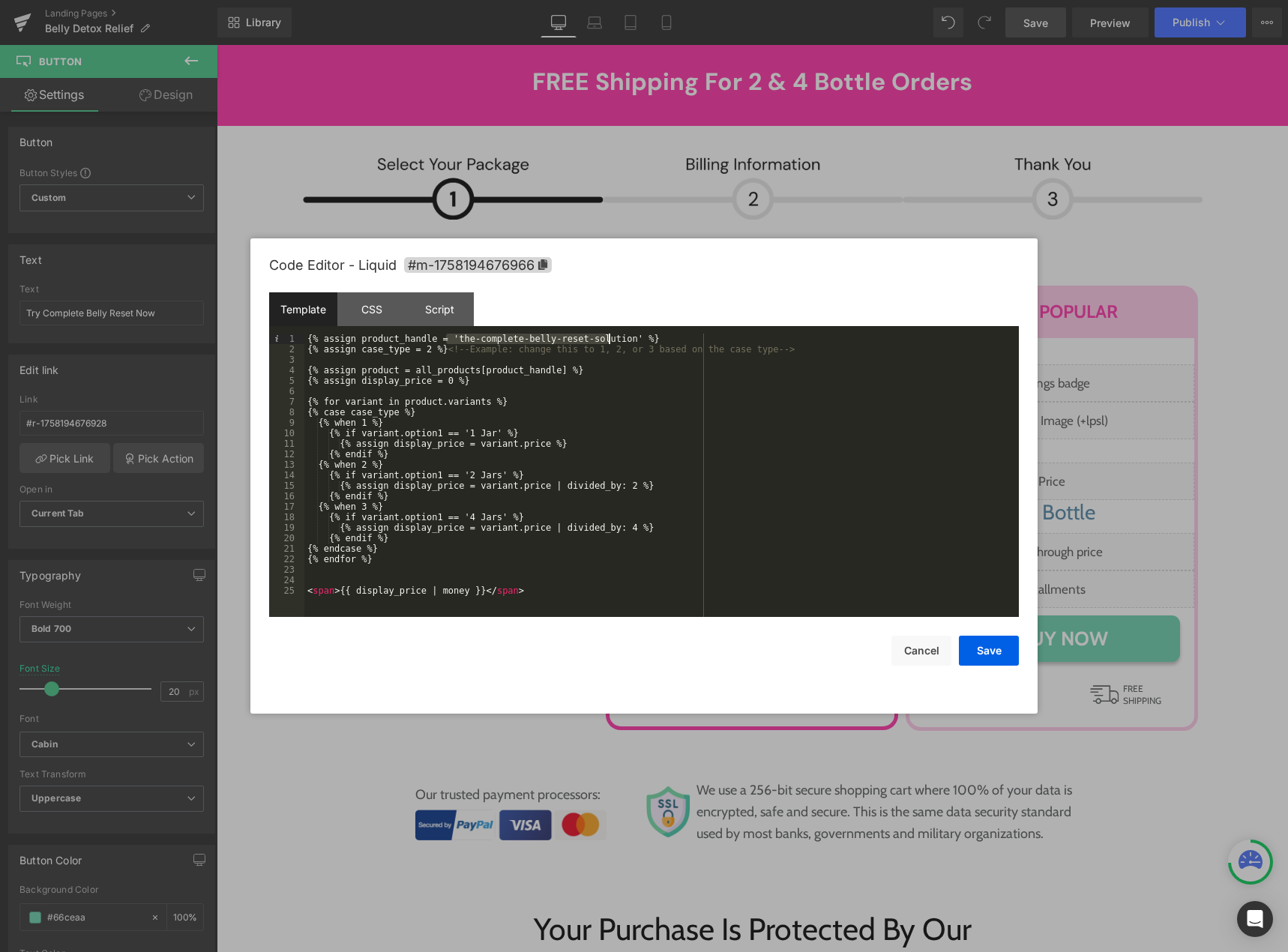
drag, startPoint x: 445, startPoint y: 337, endPoint x: 609, endPoint y: 336, distance: 164.0
click at [609, 336] on div "{% assign product_handle = 'the-complete-belly-reset-solution' %} {% assign cas…" at bounding box center [662, 486] width 714 height 305
click at [992, 651] on button "Save" at bounding box center [989, 651] width 60 height 30
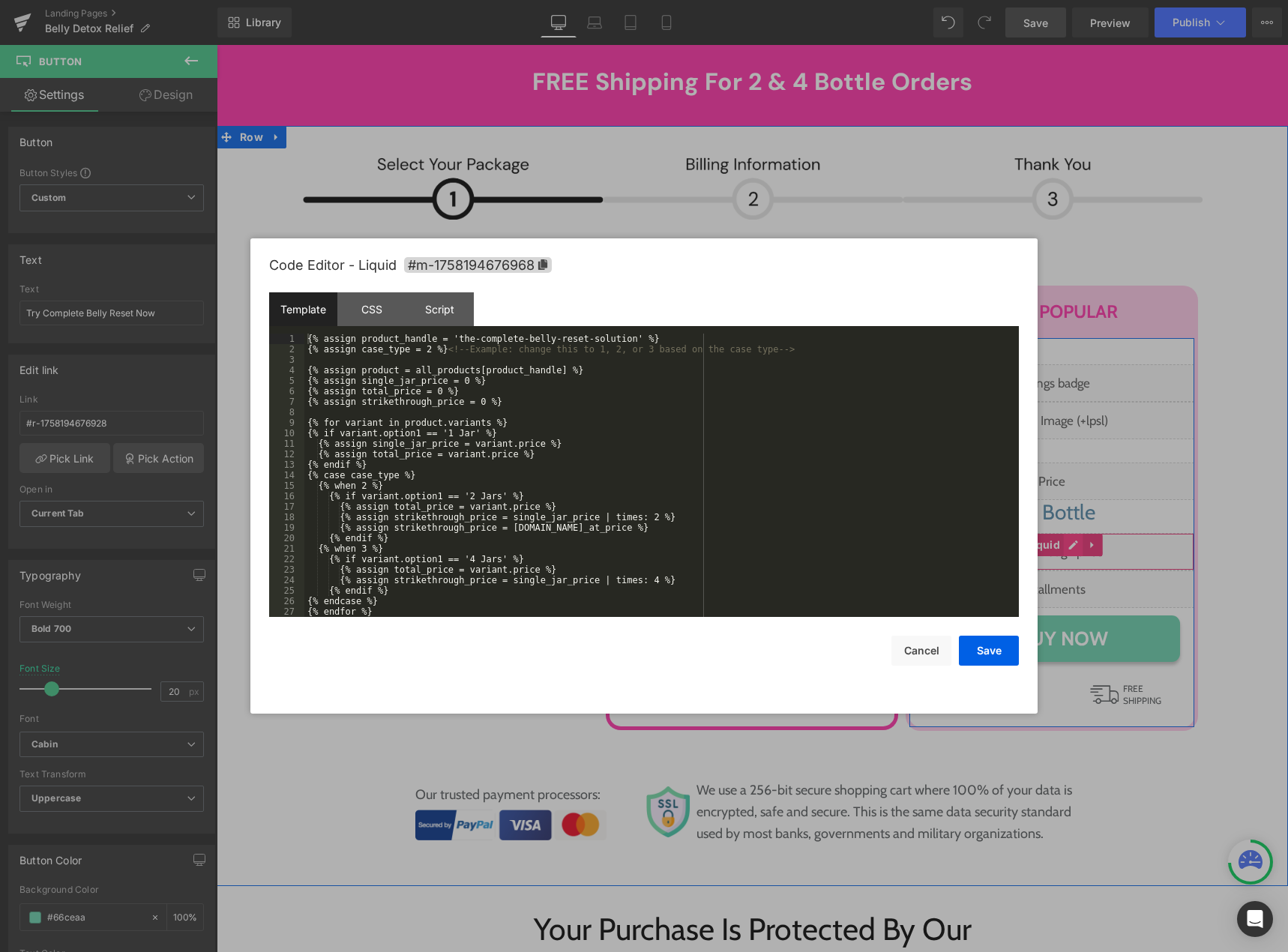
click at [1063, 533] on div "Liquid" at bounding box center [1052, 551] width 285 height 37
drag, startPoint x: 446, startPoint y: 336, endPoint x: 609, endPoint y: 336, distance: 163.0
click at [609, 336] on div "{% assign product_handle = 'the-complete-belly-reset-solution' %} {% assign cas…" at bounding box center [659, 486] width 709 height 305
drag, startPoint x: 986, startPoint y: 656, endPoint x: 769, endPoint y: 520, distance: 256.1
click at [986, 656] on button "Save" at bounding box center [989, 651] width 60 height 30
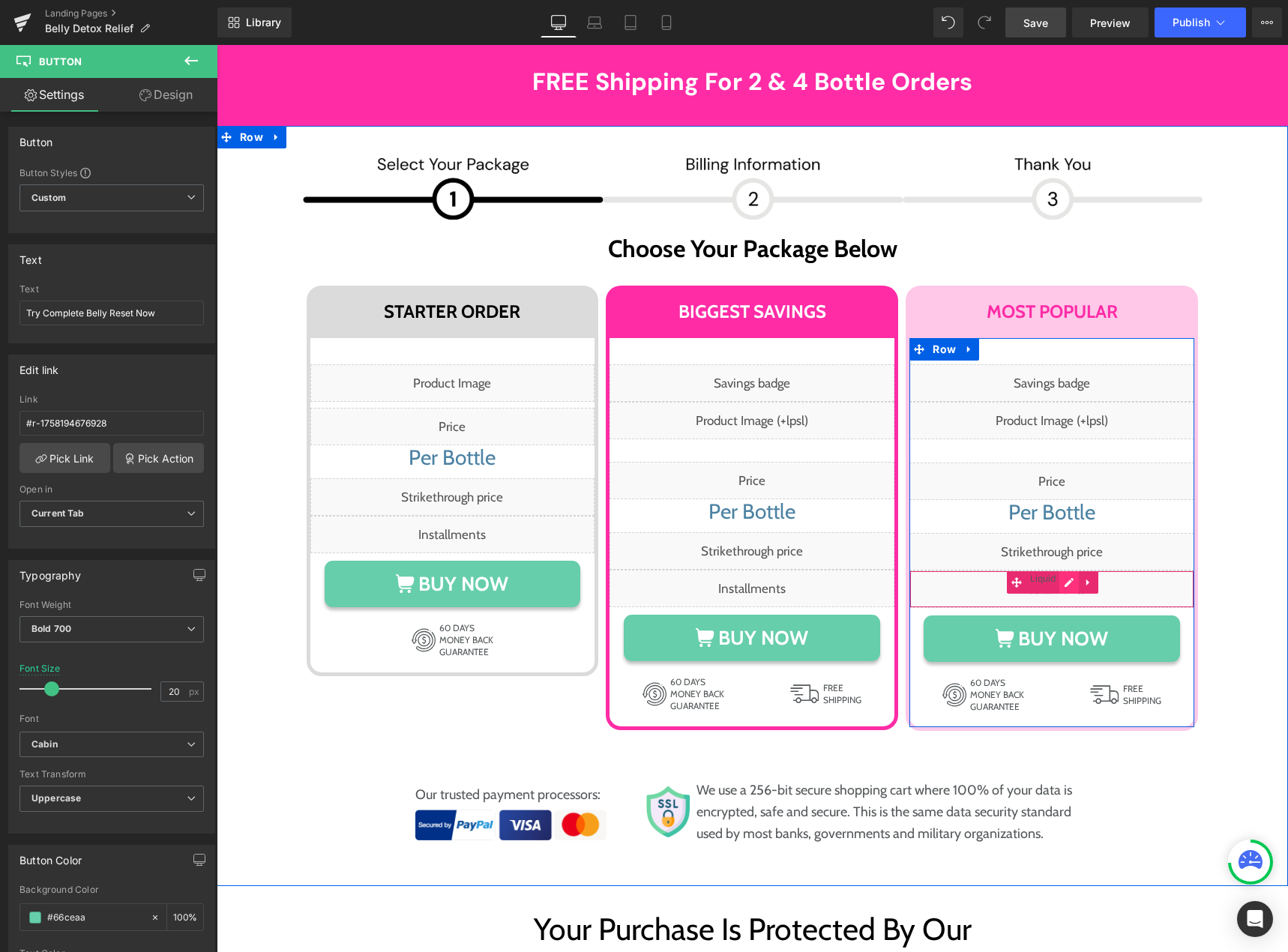
click at [1060, 570] on div "Liquid" at bounding box center [1052, 589] width 285 height 37
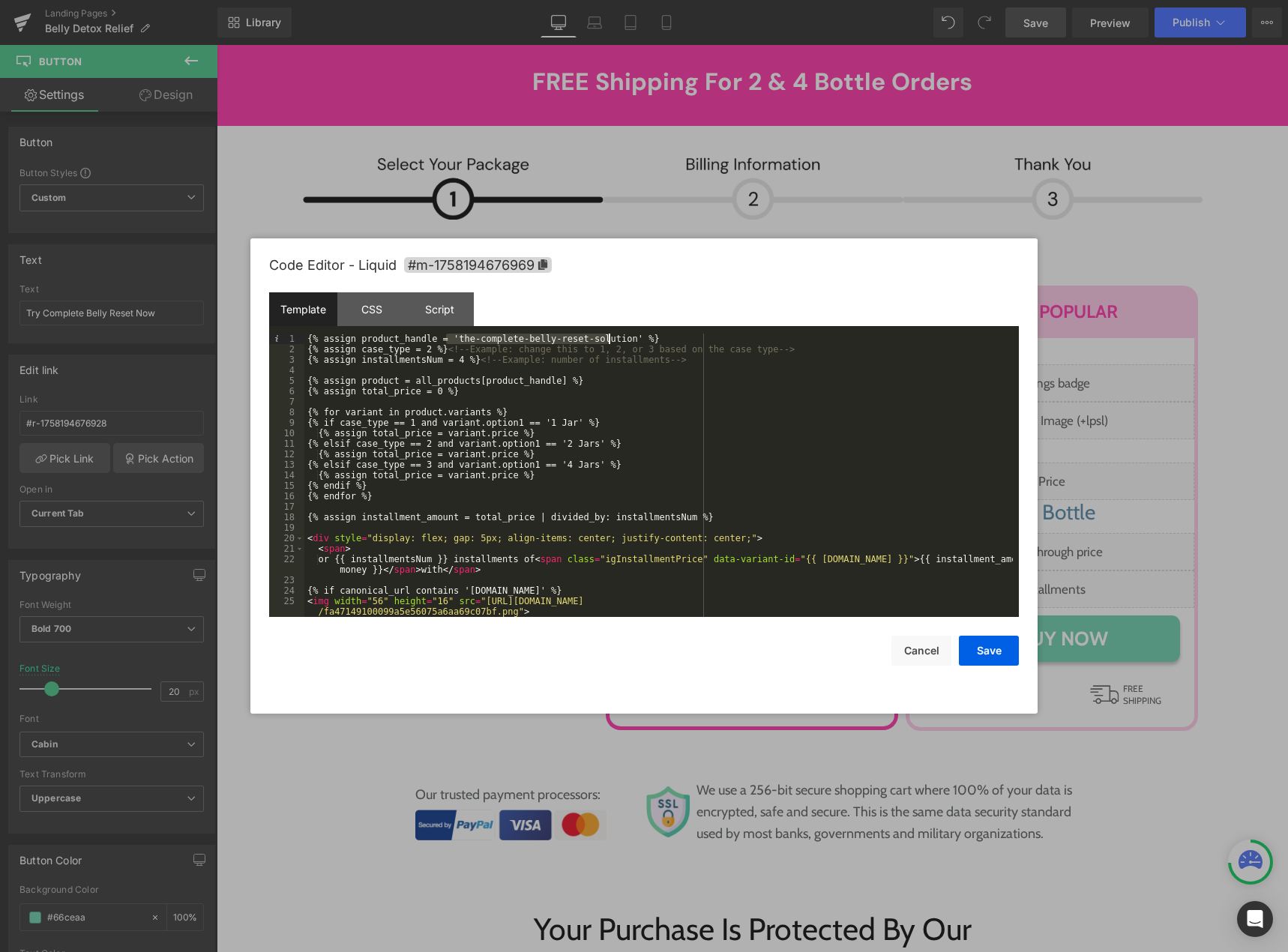
drag, startPoint x: 444, startPoint y: 340, endPoint x: 610, endPoint y: 336, distance: 166.0
click at [610, 336] on div "{% assign product_handle = 'the-complete-belly-reset-solution' %} {% assign cas…" at bounding box center [659, 486] width 709 height 305
click at [990, 651] on button "Save" at bounding box center [989, 651] width 60 height 30
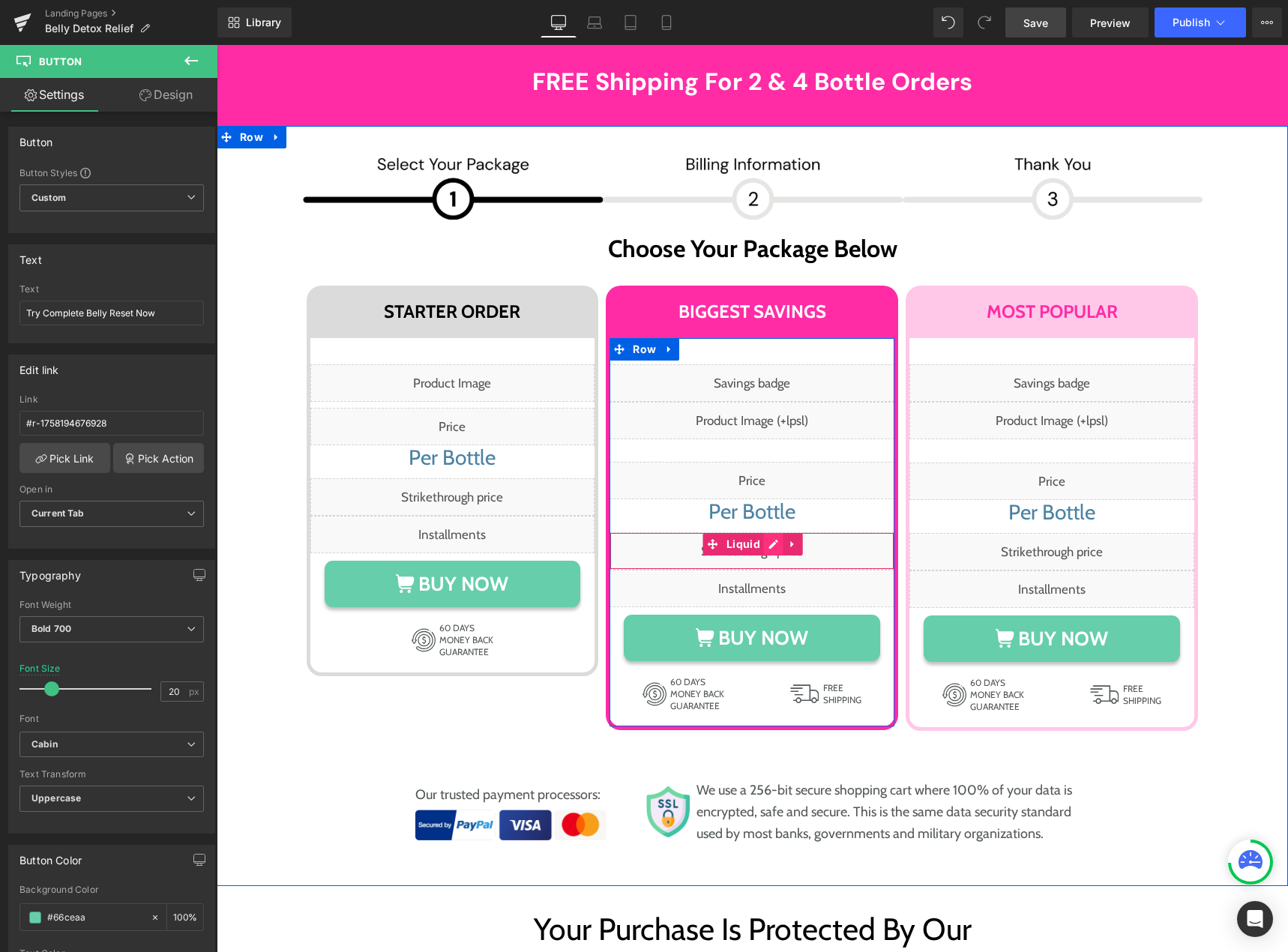
click at [767, 532] on div "Liquid" at bounding box center [752, 551] width 285 height 37
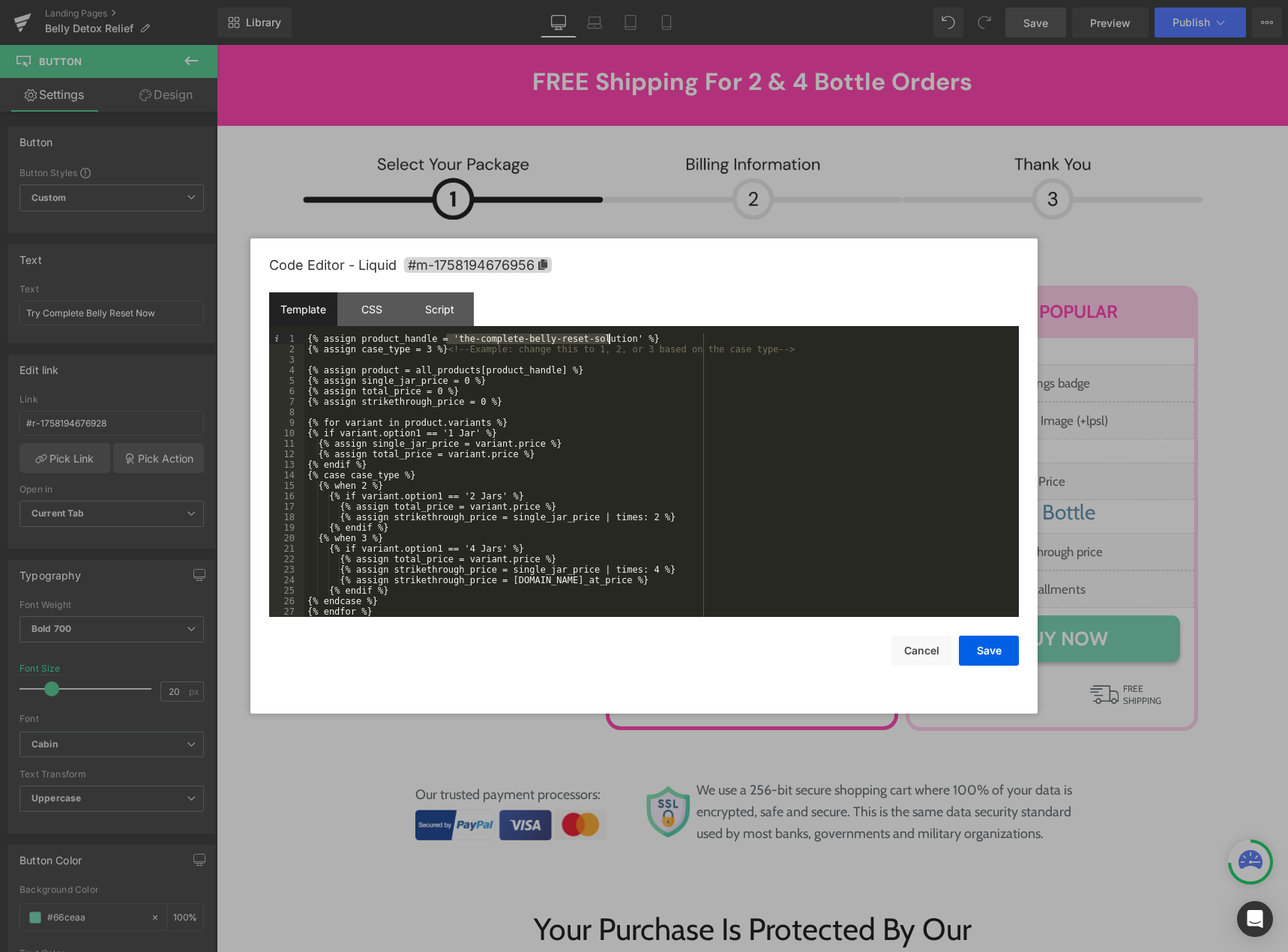
drag, startPoint x: 447, startPoint y: 336, endPoint x: 610, endPoint y: 337, distance: 163.0
click at [610, 337] on div "{% assign product_handle = 'the-complete-belly-reset-solution' %} {% assign cas…" at bounding box center [659, 486] width 709 height 305
drag, startPoint x: 987, startPoint y: 653, endPoint x: 972, endPoint y: 637, distance: 21.9
click at [988, 653] on button "Save" at bounding box center [989, 651] width 60 height 30
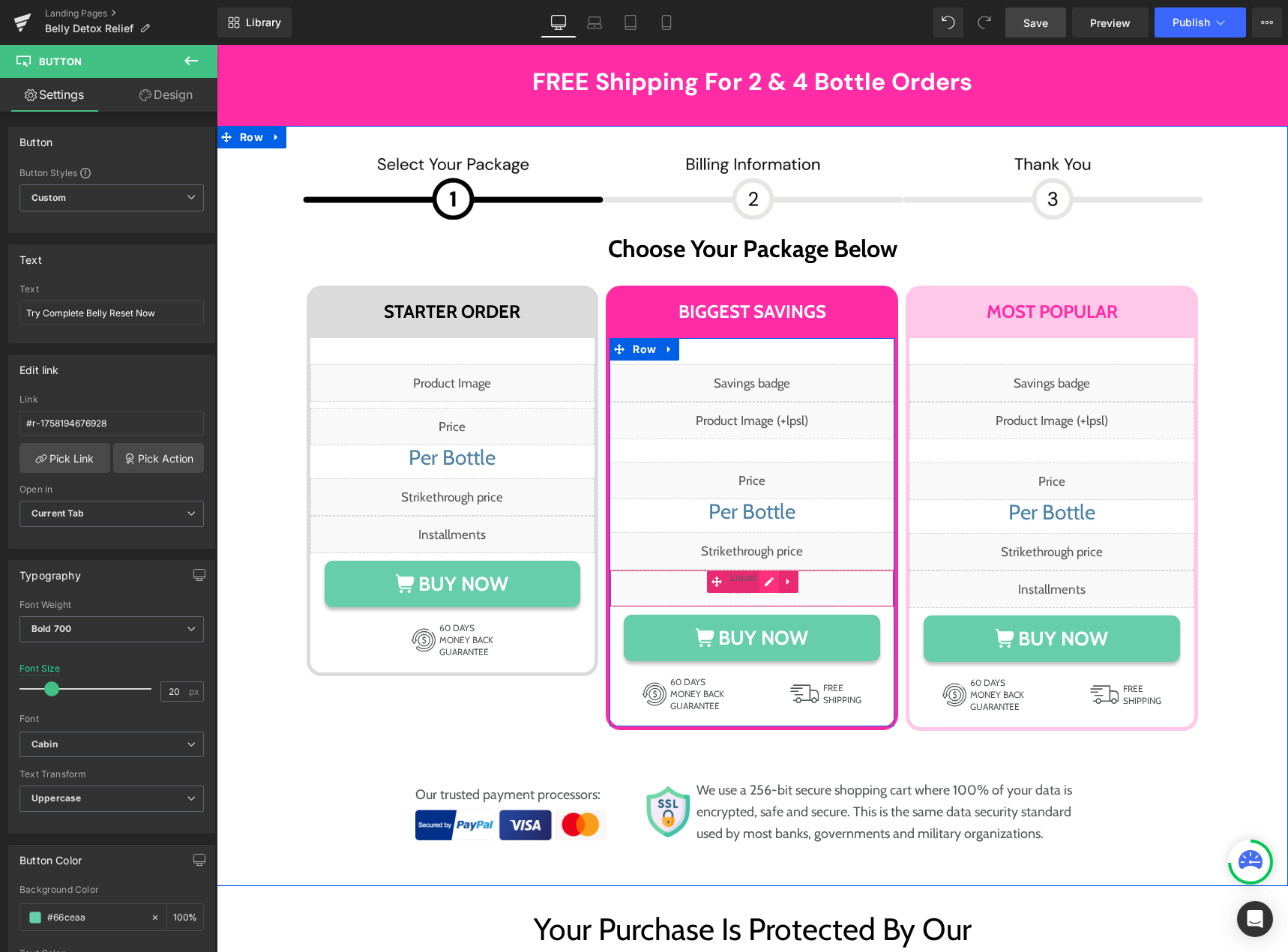
click at [764, 570] on div "Liquid" at bounding box center [752, 588] width 285 height 37
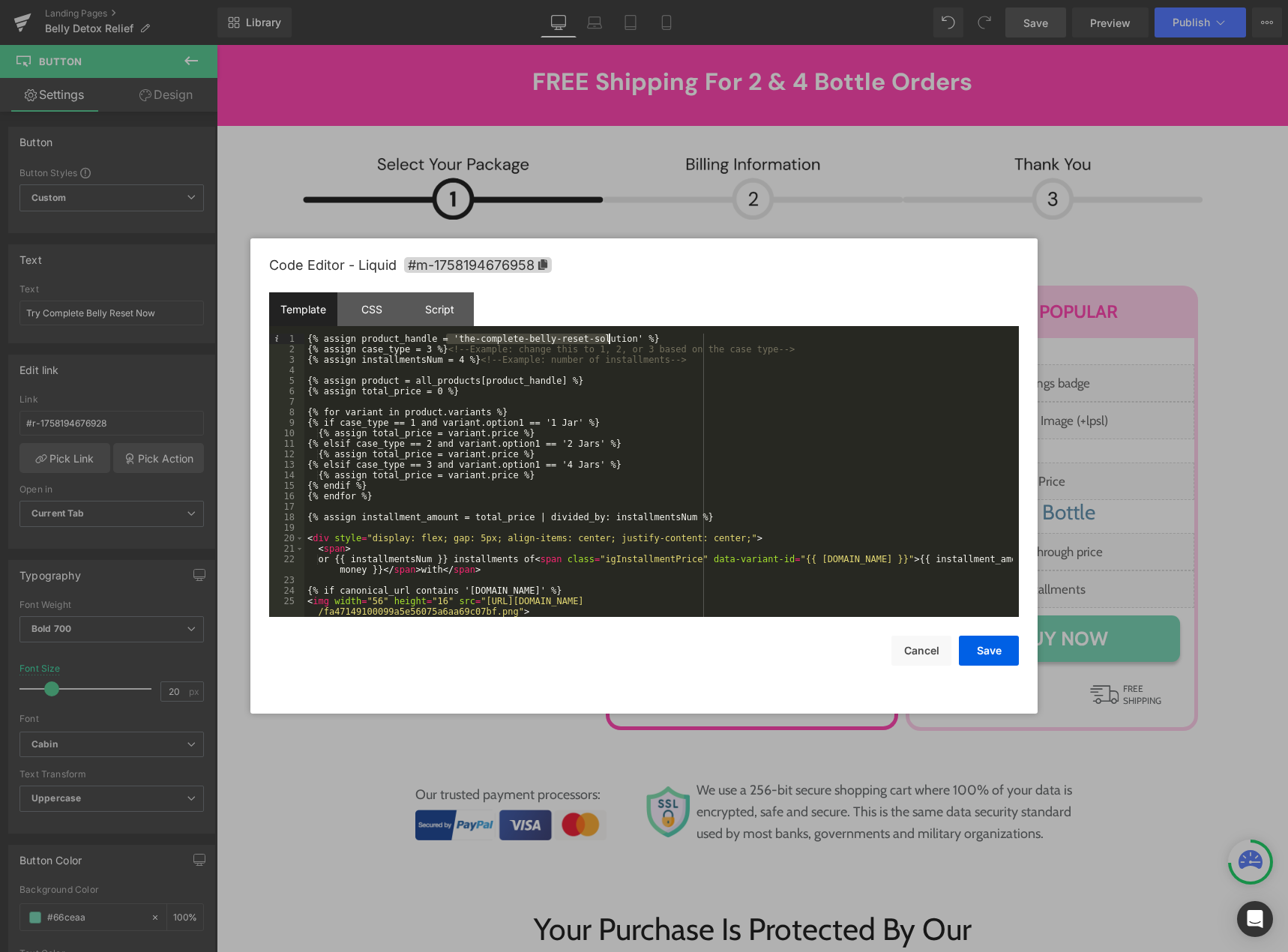
drag, startPoint x: 447, startPoint y: 338, endPoint x: 610, endPoint y: 340, distance: 163.0
click at [610, 340] on div "{% assign product_handle = 'the-complete-belly-reset-solution' %} {% assign cas…" at bounding box center [659, 486] width 709 height 305
click at [975, 654] on button "Save" at bounding box center [989, 651] width 60 height 30
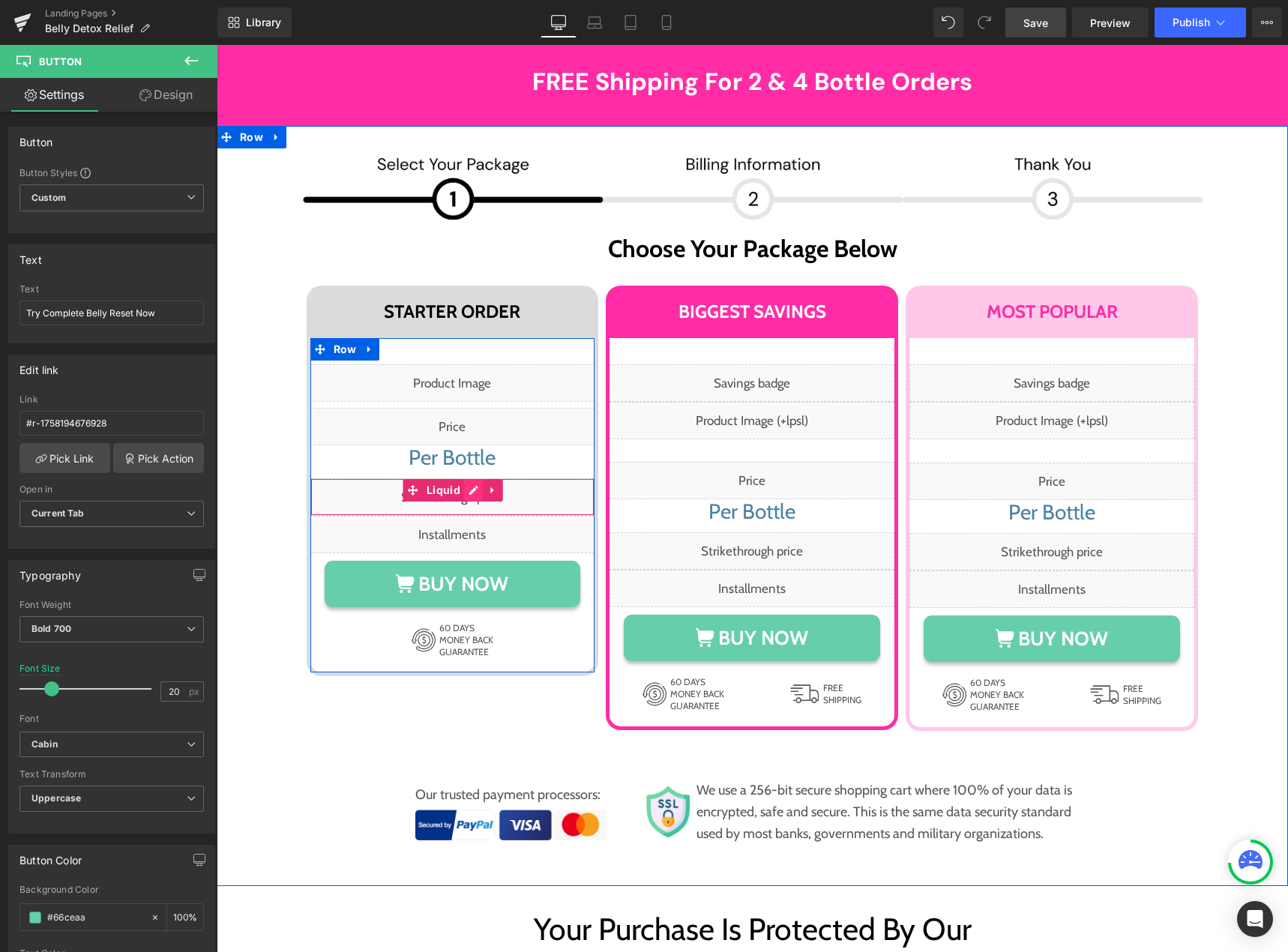
click at [466, 478] on div "Liquid" at bounding box center [452, 497] width 285 height 37
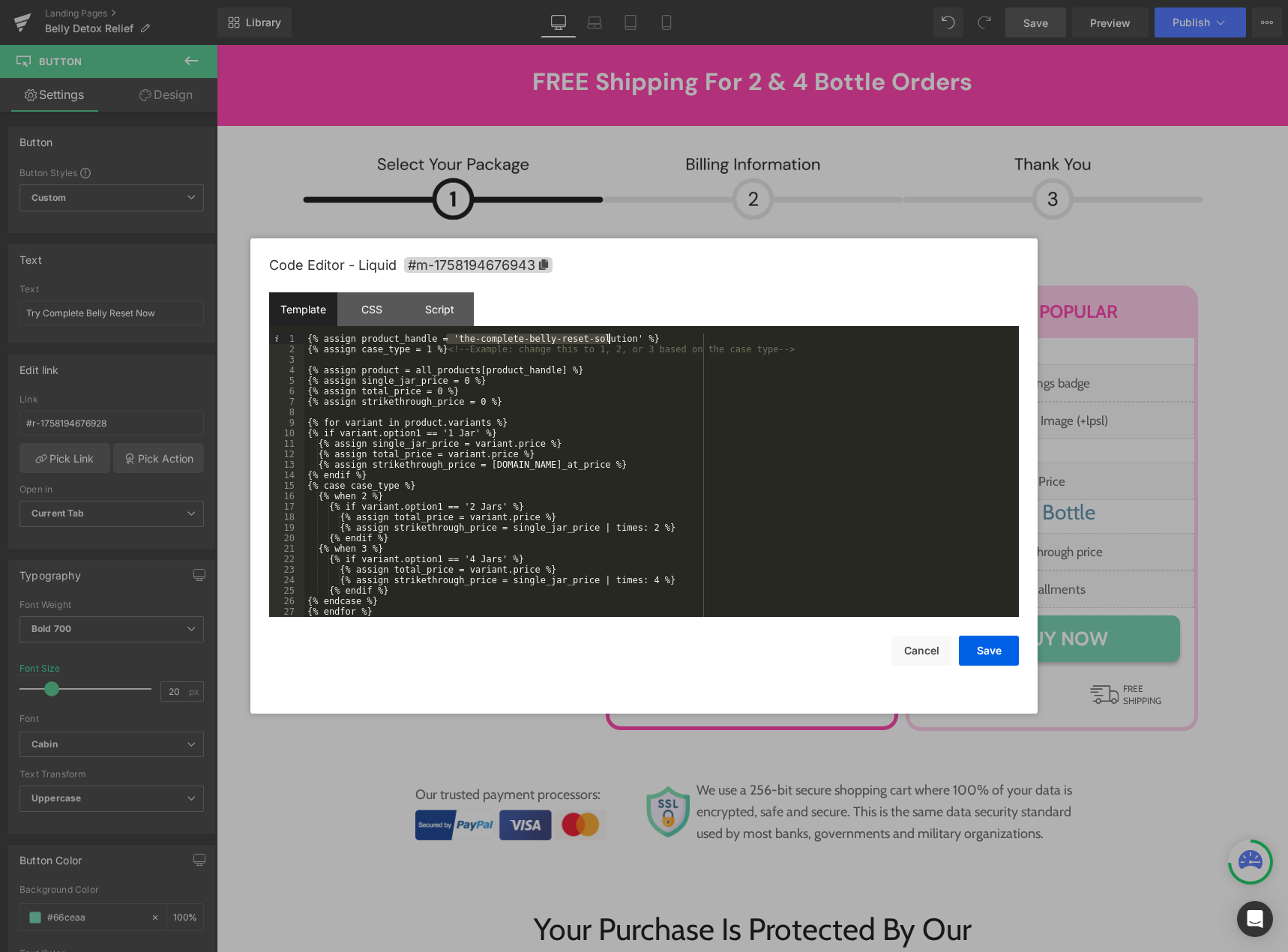
drag, startPoint x: 460, startPoint y: 339, endPoint x: 609, endPoint y: 338, distance: 149.0
click at [609, 338] on div "{% assign product_handle = 'the-complete-belly-reset-solution' %} {% assign cas…" at bounding box center [659, 486] width 709 height 305
click at [976, 643] on button "Save" at bounding box center [989, 651] width 60 height 30
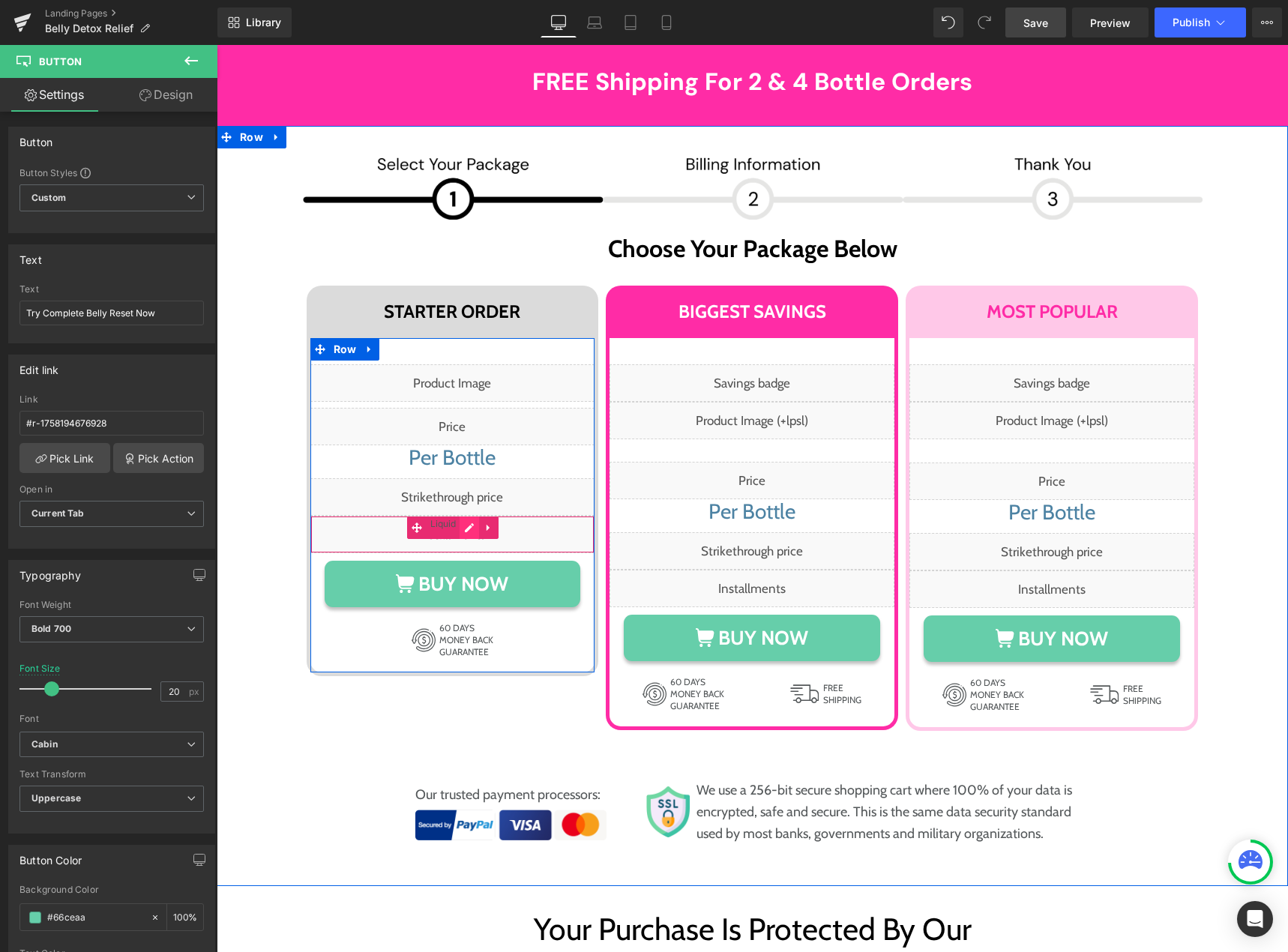
click at [467, 516] on div "Liquid" at bounding box center [452, 534] width 285 height 37
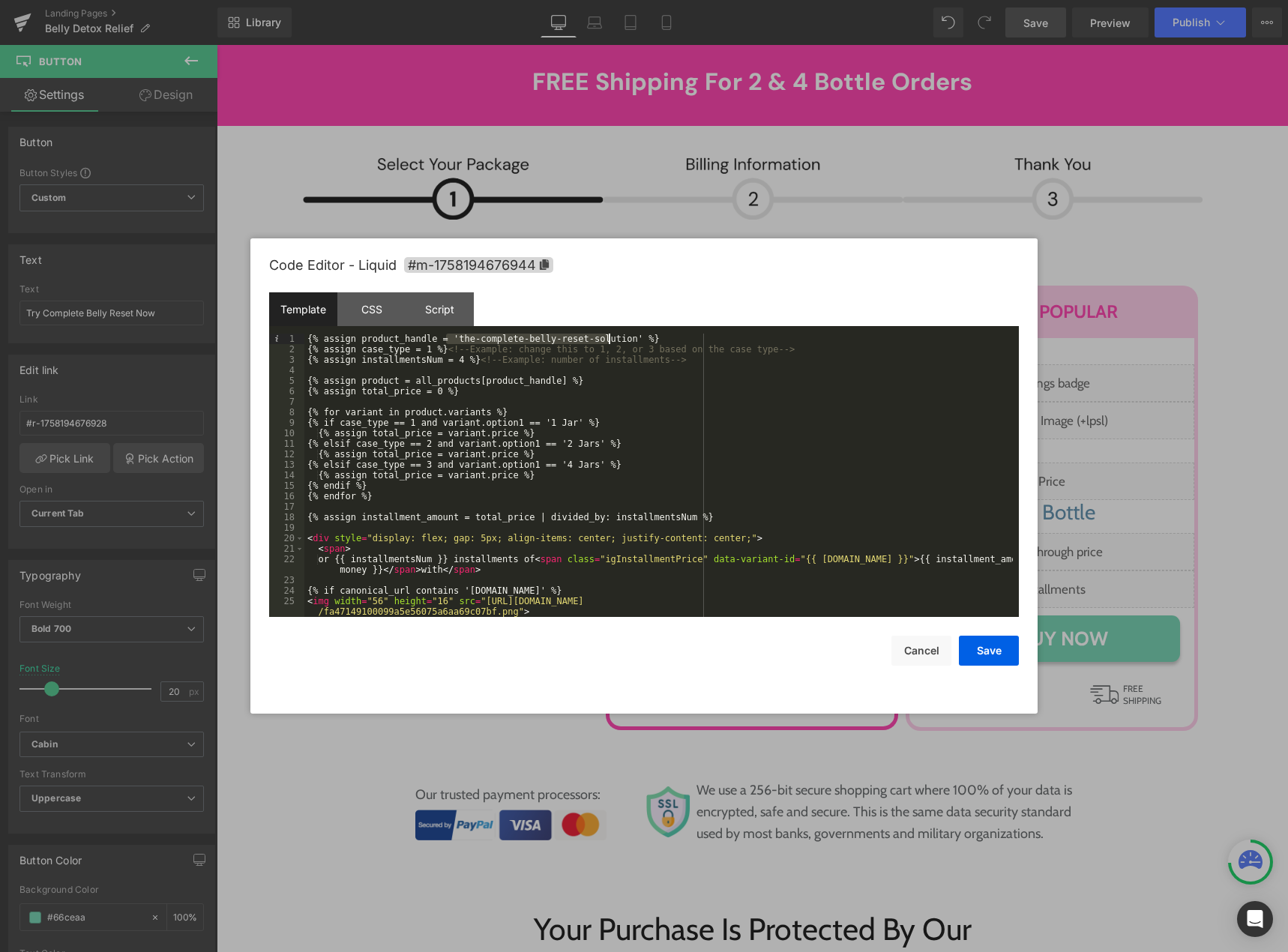
drag, startPoint x: 445, startPoint y: 338, endPoint x: 609, endPoint y: 337, distance: 164.0
click at [609, 337] on div "{% assign product_handle = 'the-complete-belly-reset-solution' %} {% assign cas…" at bounding box center [659, 486] width 709 height 305
click at [986, 645] on button "Save" at bounding box center [989, 651] width 60 height 30
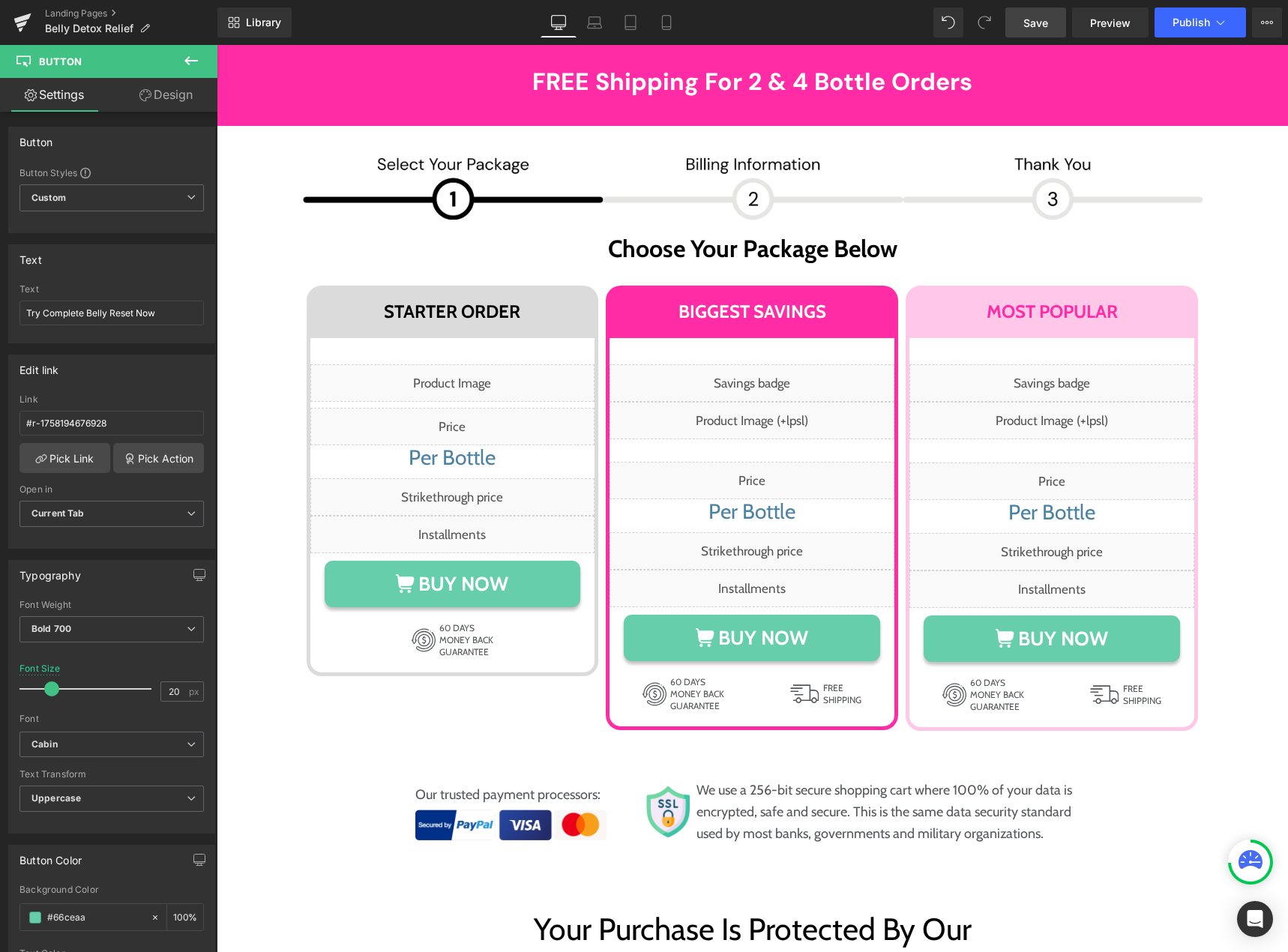
click at [1039, 18] on span "Save" at bounding box center [1035, 23] width 25 height 16
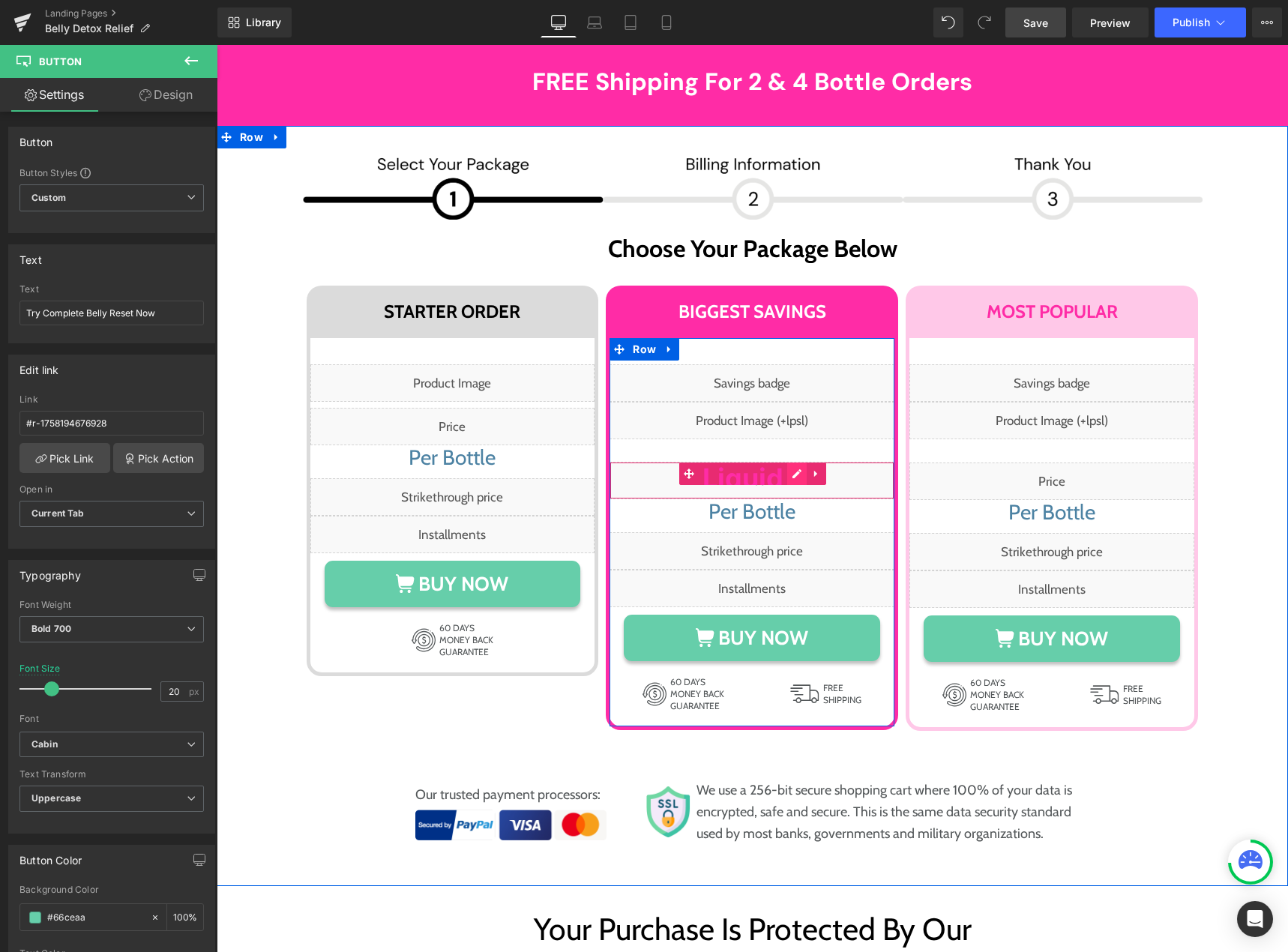
click at [786, 462] on div "Liquid" at bounding box center [752, 480] width 285 height 37
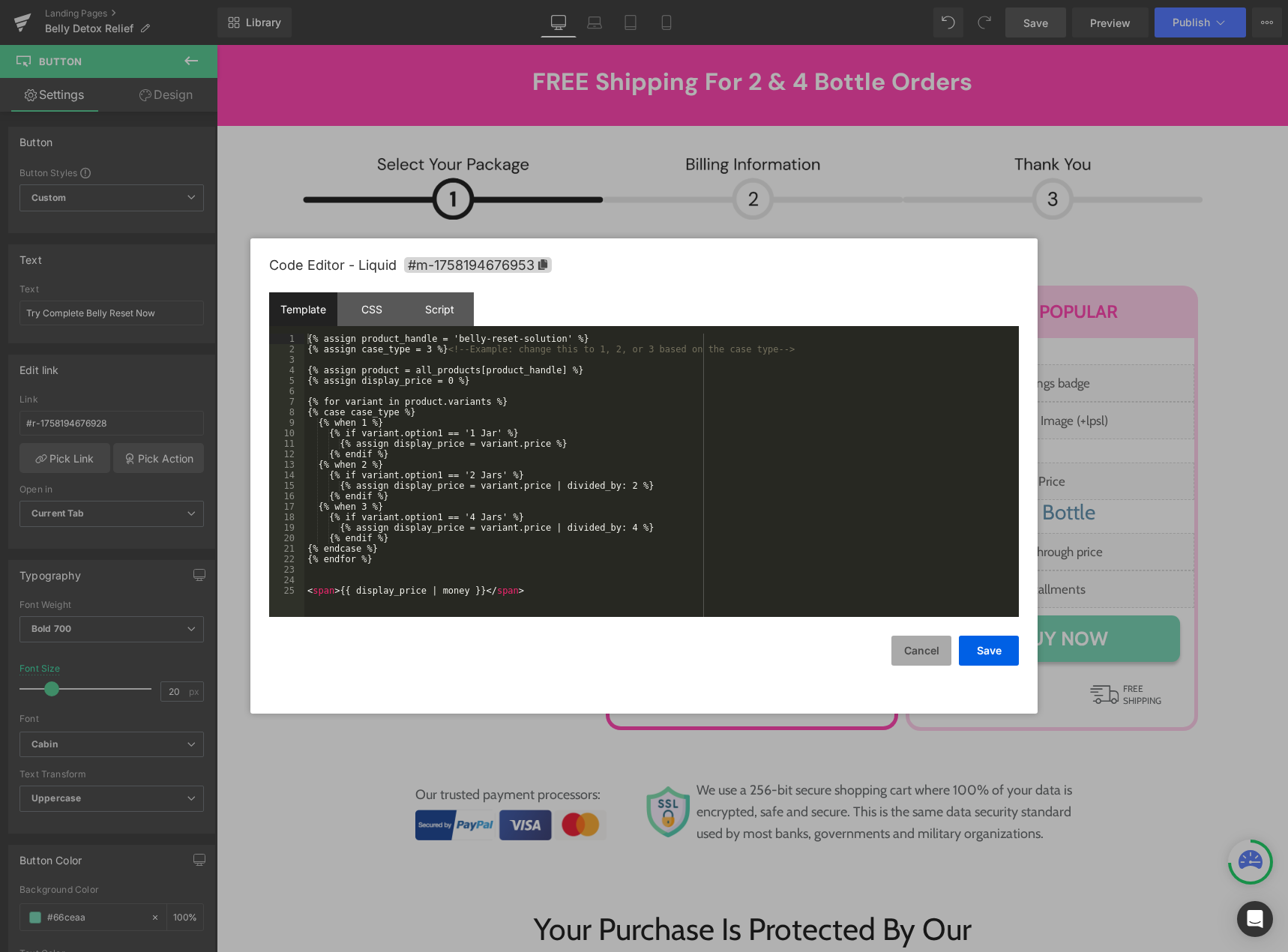
click at [924, 650] on button "Cancel" at bounding box center [921, 651] width 60 height 30
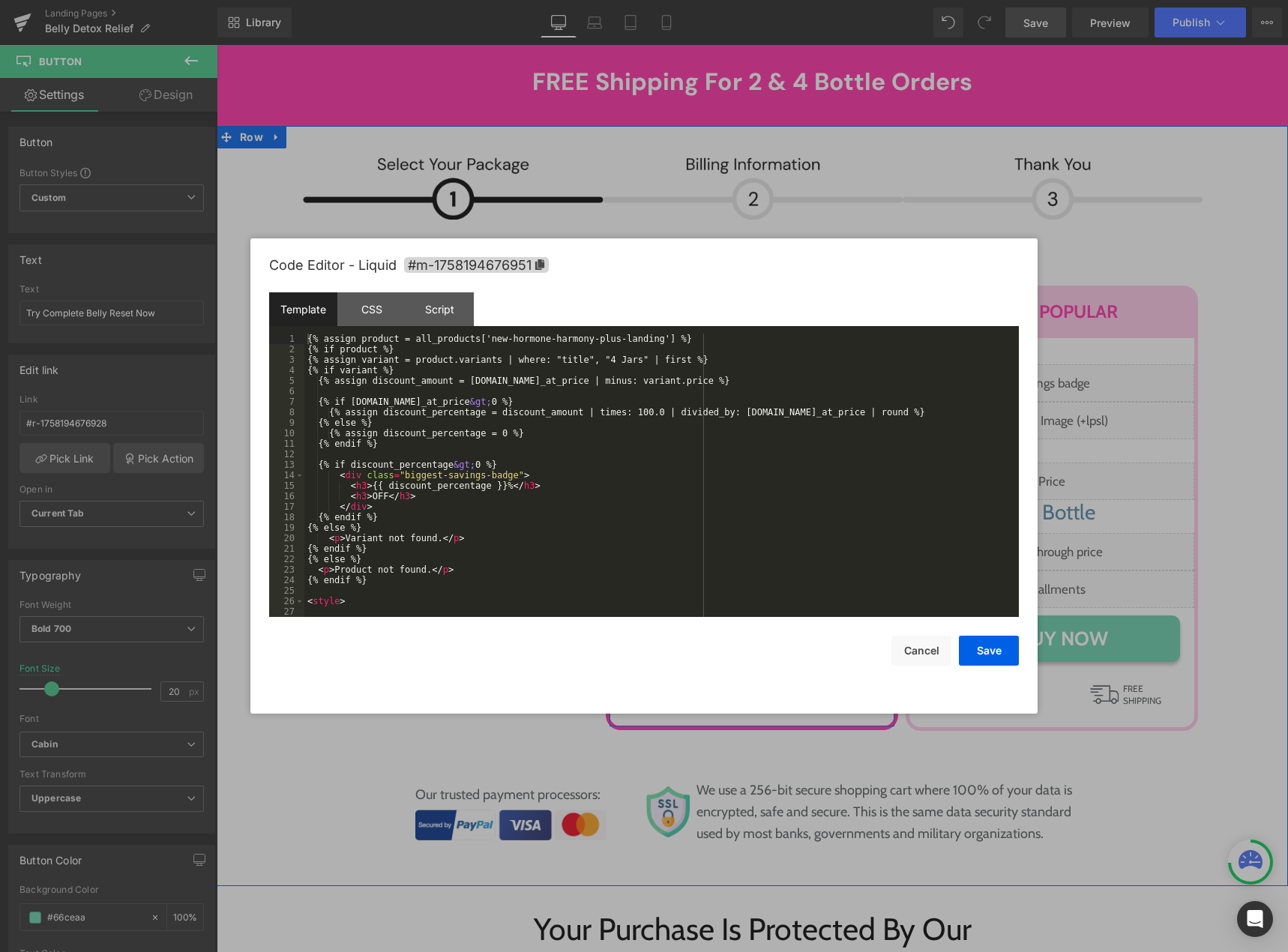
click at [767, 364] on div "Liquid" at bounding box center [752, 382] width 285 height 37
drag, startPoint x: 475, startPoint y: 339, endPoint x: 632, endPoint y: 335, distance: 157.1
click at [632, 335] on div "{% assign product = all_products['new-hormone-harmony-plus-landing'] %} {% if p…" at bounding box center [659, 486] width 709 height 305
drag, startPoint x: 969, startPoint y: 648, endPoint x: 752, endPoint y: 551, distance: 237.7
click at [969, 648] on button "Save" at bounding box center [989, 651] width 60 height 30
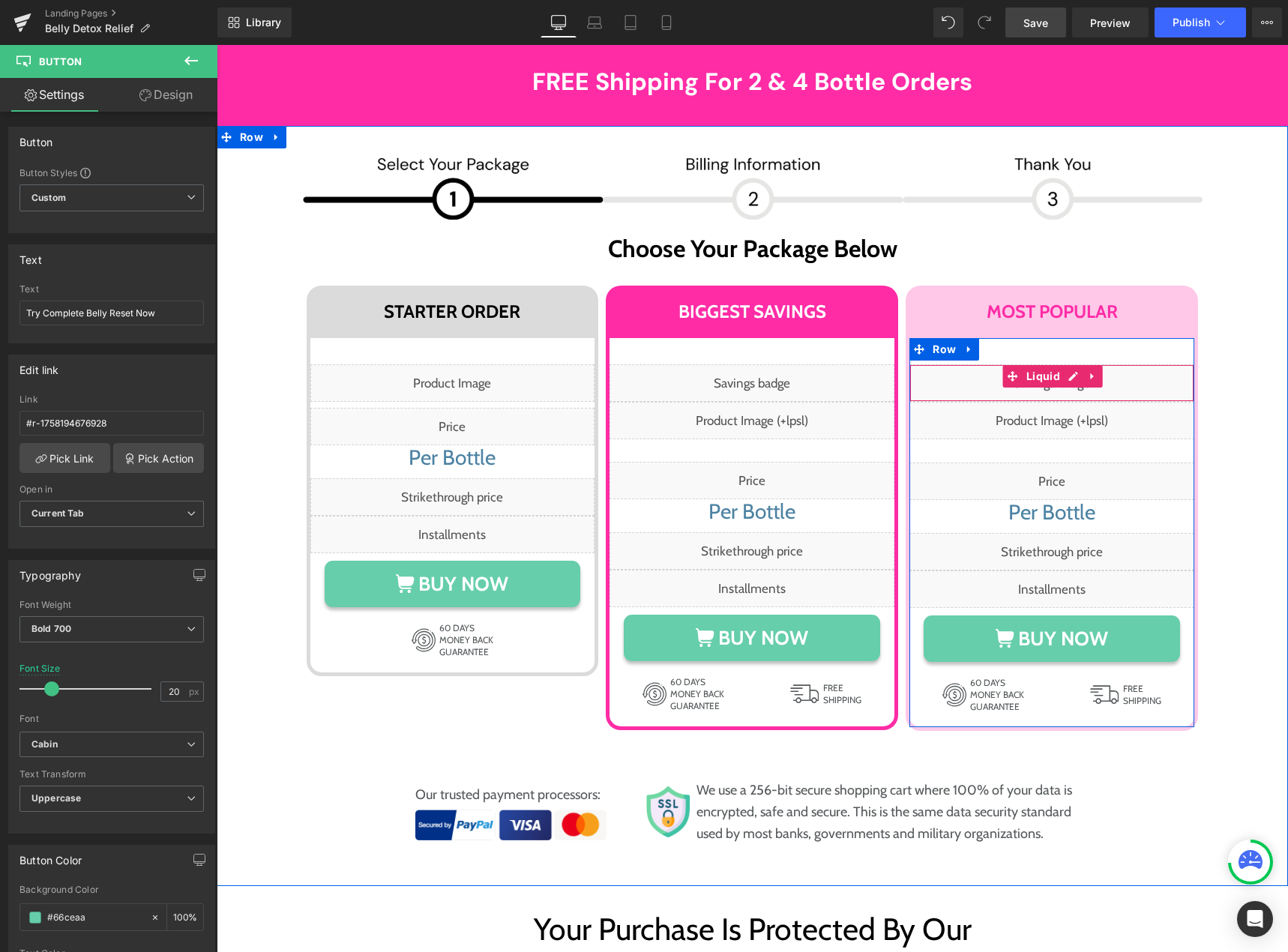
click at [1059, 364] on div "Liquid" at bounding box center [1052, 382] width 285 height 37
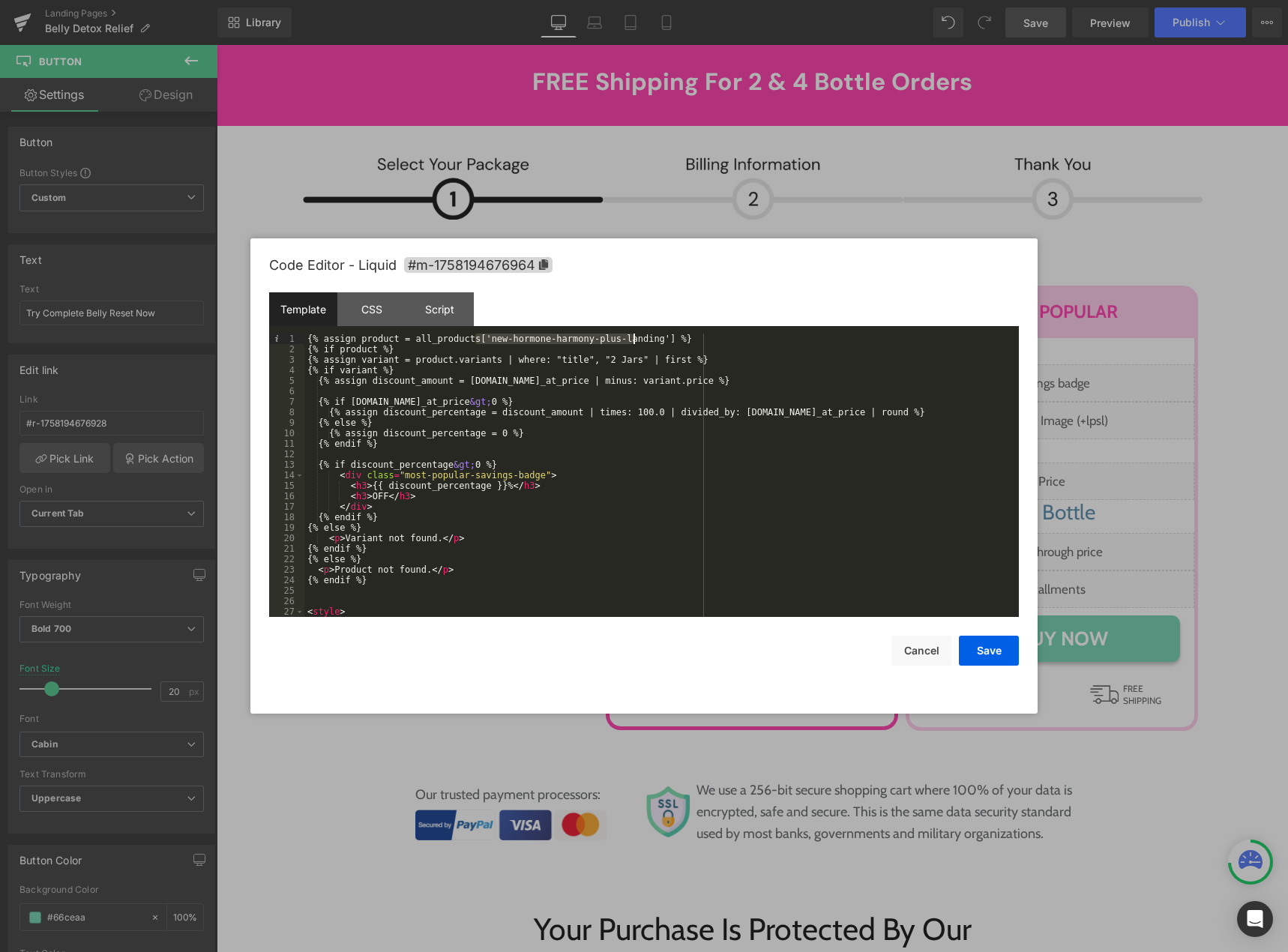
drag, startPoint x: 475, startPoint y: 341, endPoint x: 634, endPoint y: 336, distance: 159.1
click at [634, 336] on div "{% assign product = all_products['new-hormone-harmony-plus-landing'] %} {% if p…" at bounding box center [659, 486] width 709 height 305
click at [973, 652] on button "Save" at bounding box center [989, 651] width 60 height 30
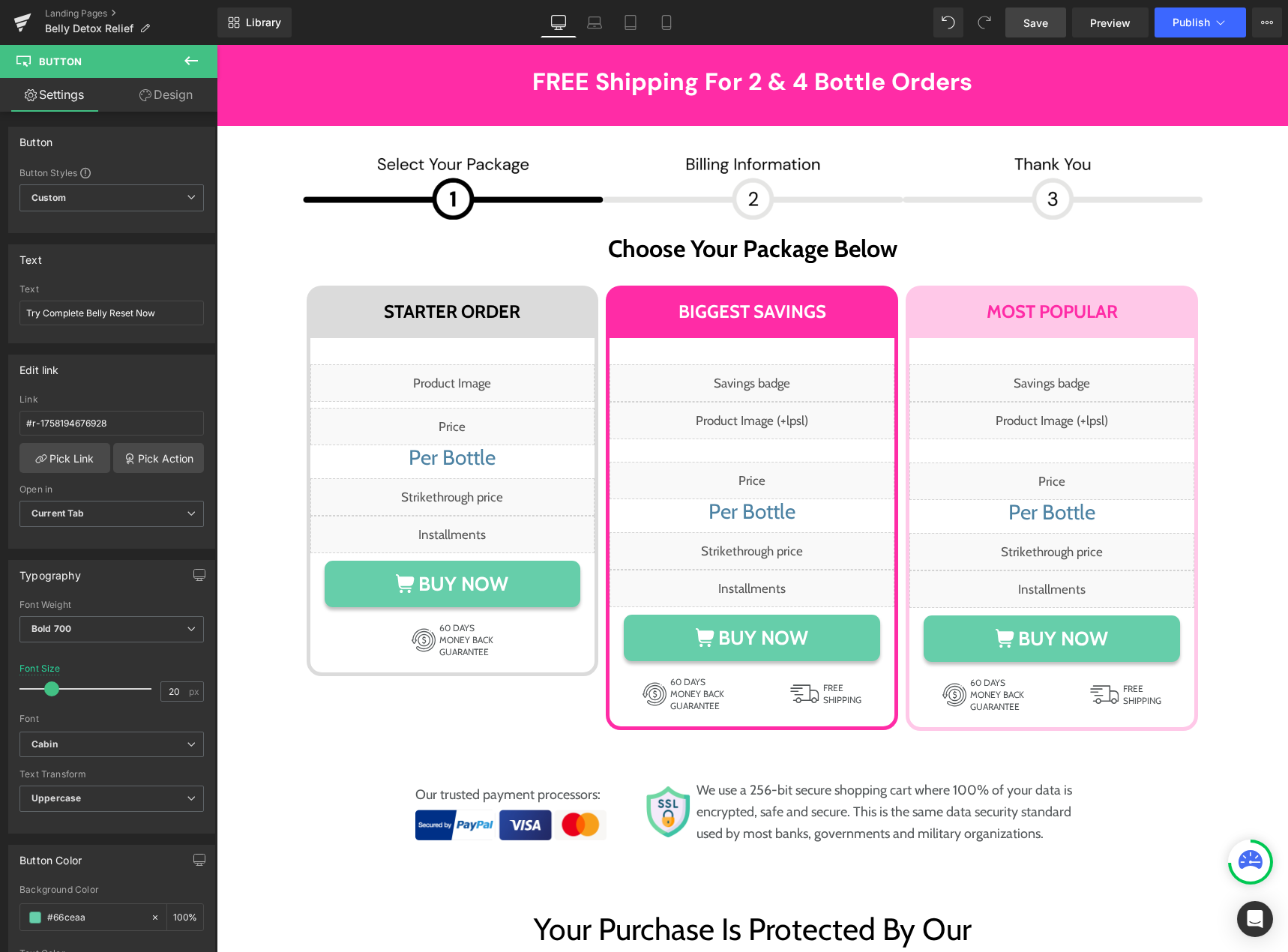
drag, startPoint x: 1022, startPoint y: 21, endPoint x: 1071, endPoint y: 129, distance: 118.6
click at [1022, 21] on link "Save" at bounding box center [1036, 22] width 61 height 30
click at [1036, 21] on span "Save" at bounding box center [1035, 23] width 25 height 16
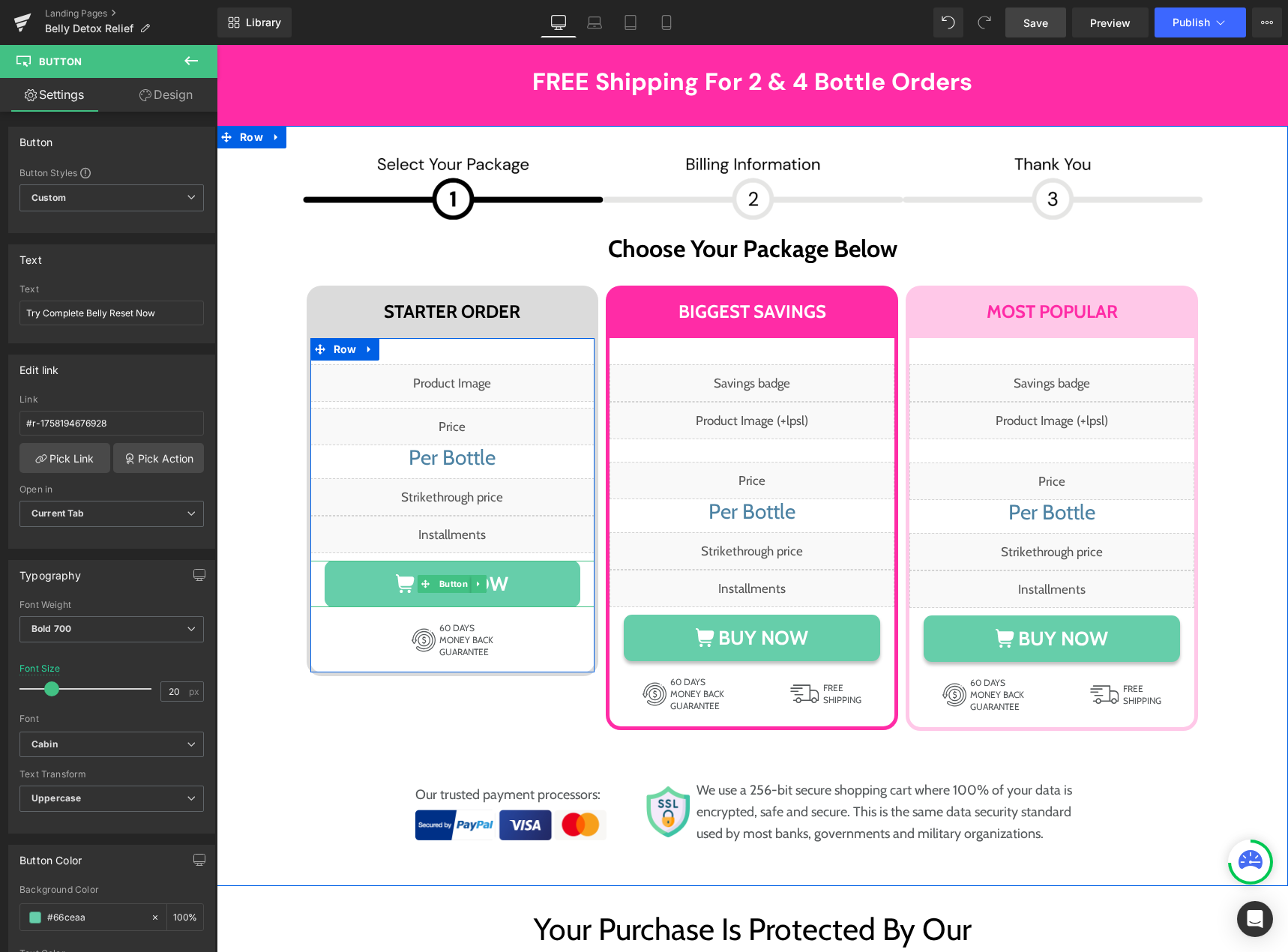
click at [440, 575] on span "Button" at bounding box center [453, 584] width 34 height 18
click at [447, 575] on span "Button" at bounding box center [453, 584] width 34 height 18
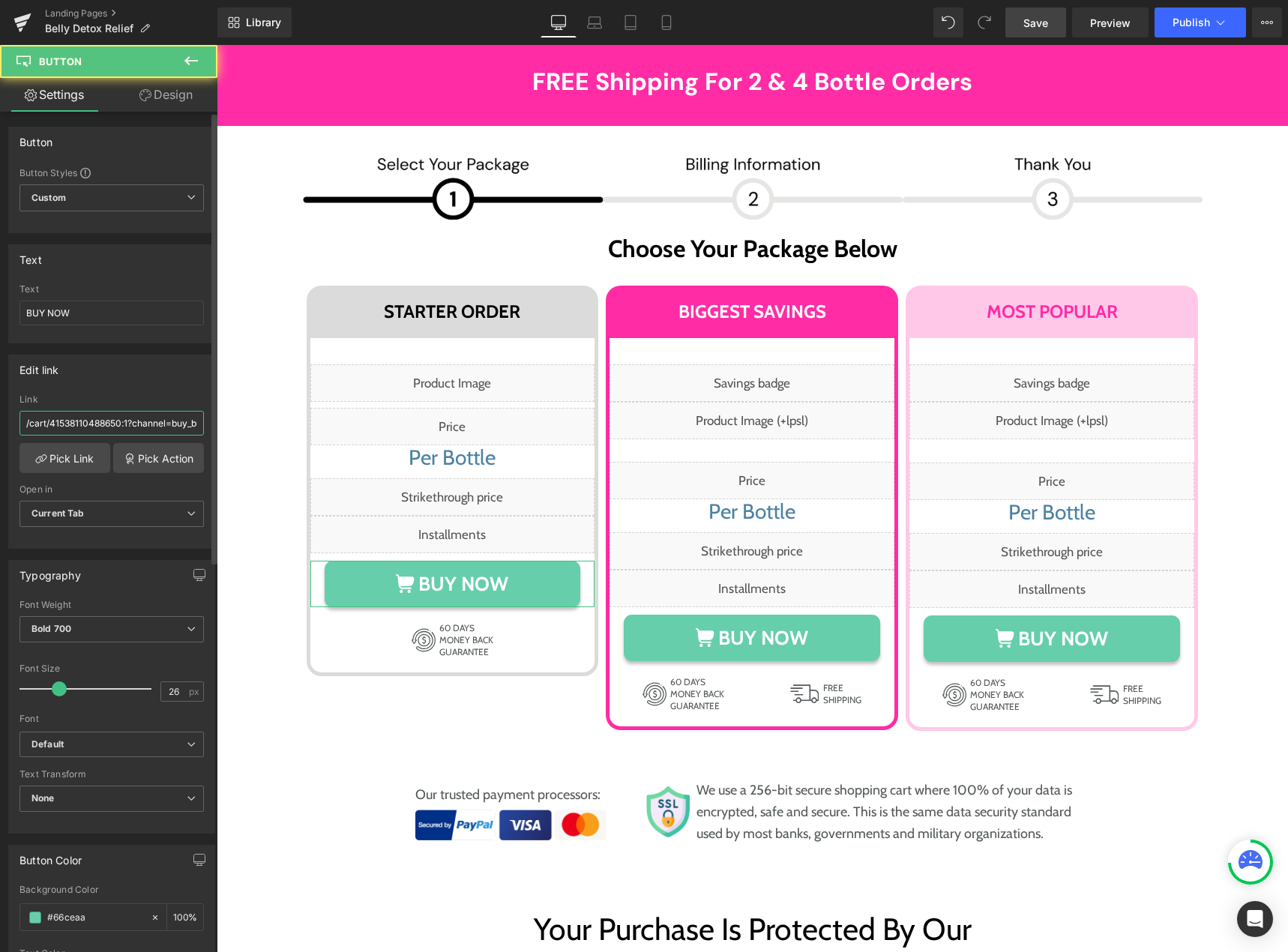
click at [81, 421] on input "/cart/41538110488650:1?channel=buy_button" at bounding box center [112, 423] width 184 height 25
paste input "058219819085"
type input "/cart/41058219819085:1?channel=buy_button"
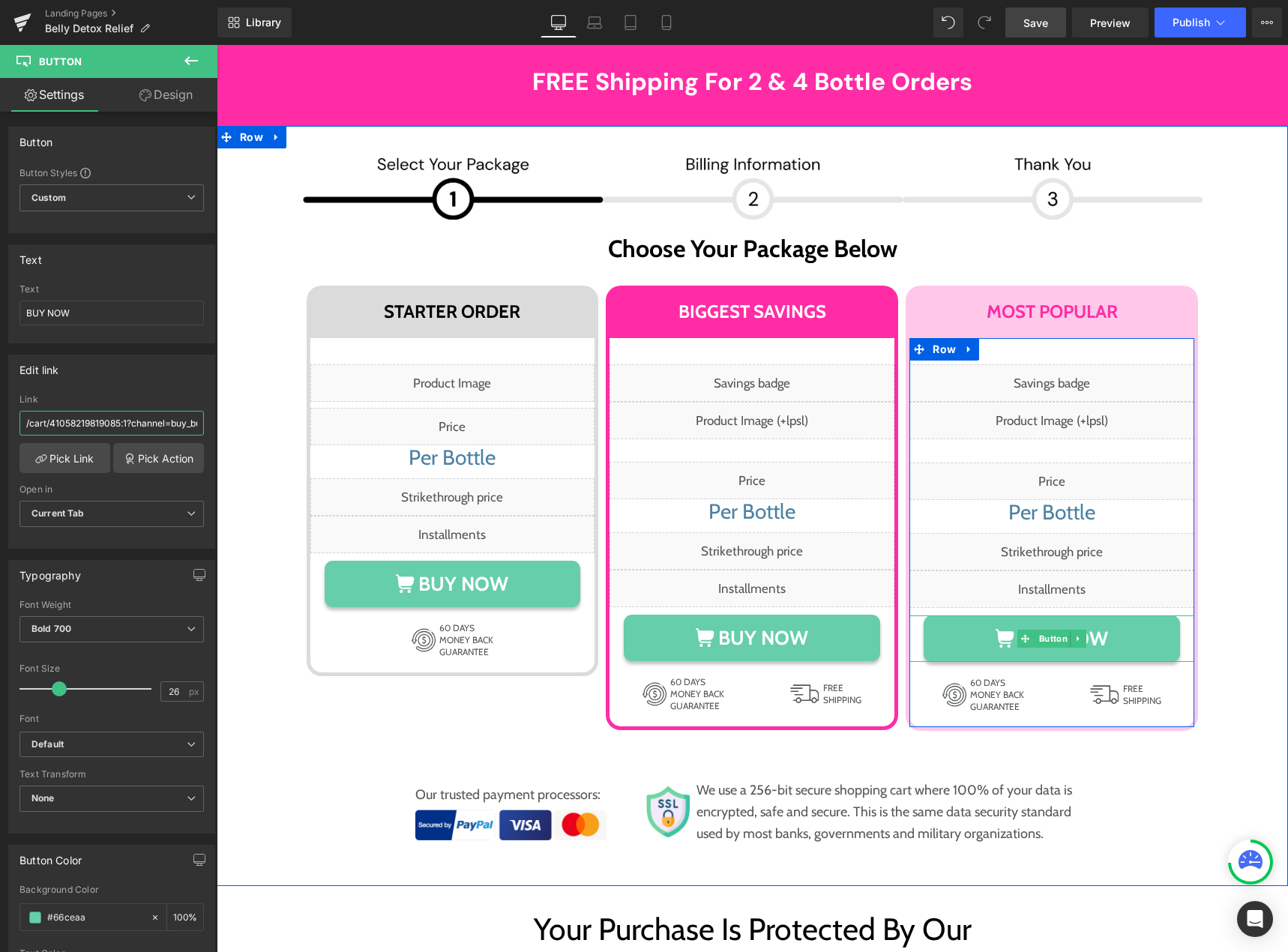
drag, startPoint x: 1055, startPoint y: 550, endPoint x: 290, endPoint y: 493, distance: 767.1
click at [1055, 630] on span "Button" at bounding box center [1053, 639] width 34 height 18
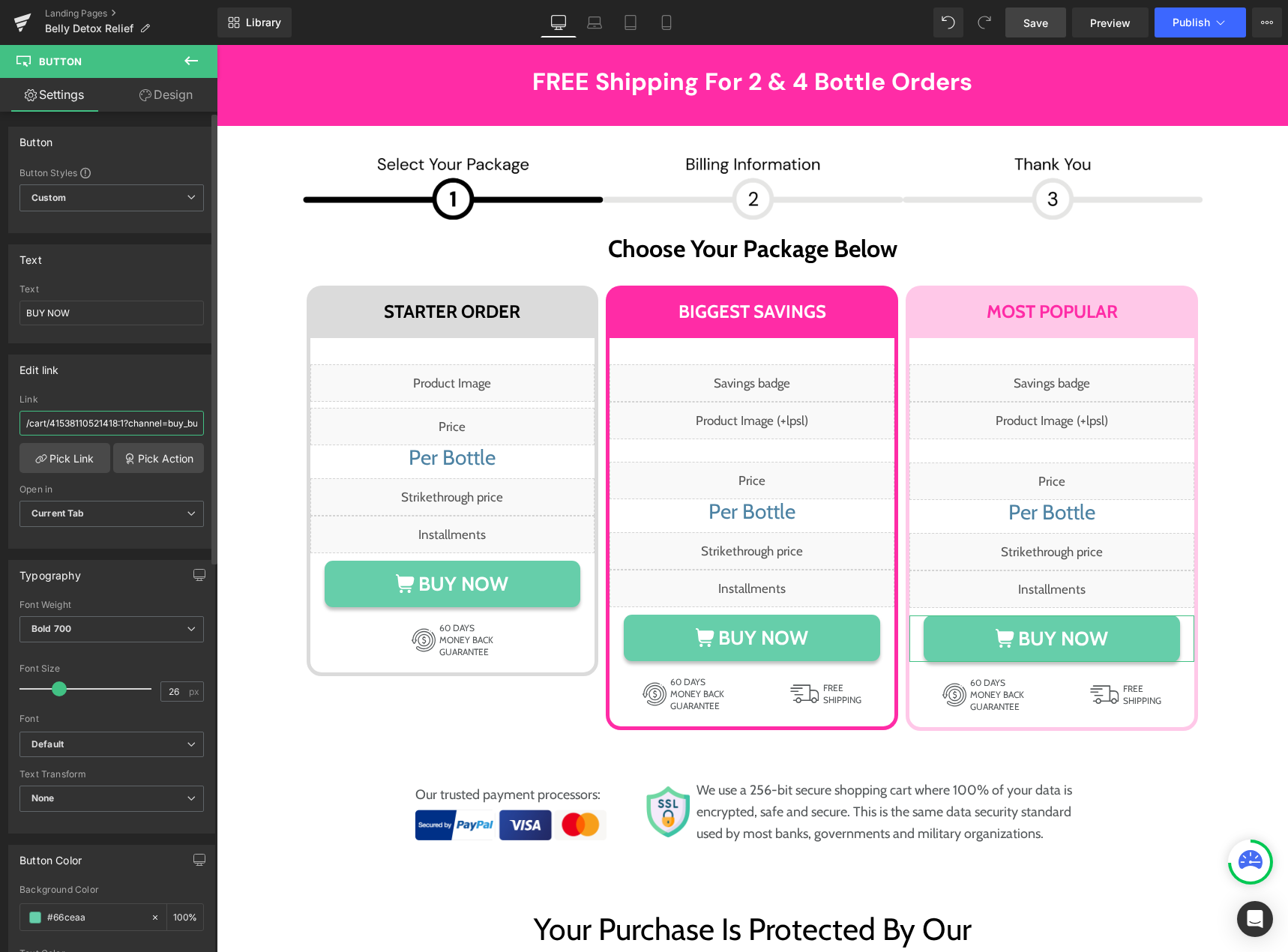
click at [110, 423] on input "/cart/41538110521418:1?channel=buy_button" at bounding box center [112, 423] width 184 height 25
paste input "058219851853"
type input "/cart/41058219851853:1?channel=buy_button"
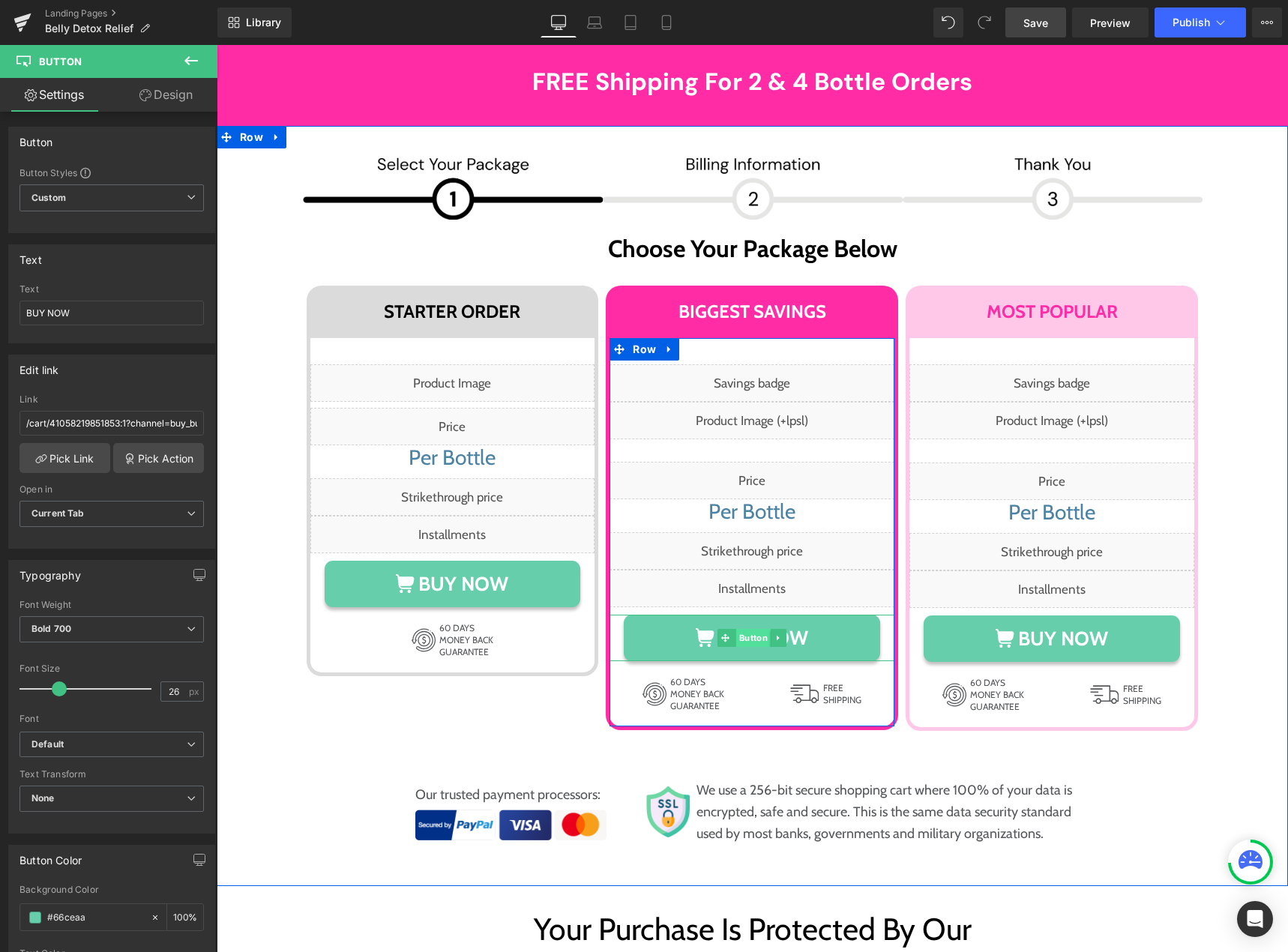
click at [739, 629] on span "Button" at bounding box center [753, 638] width 34 height 18
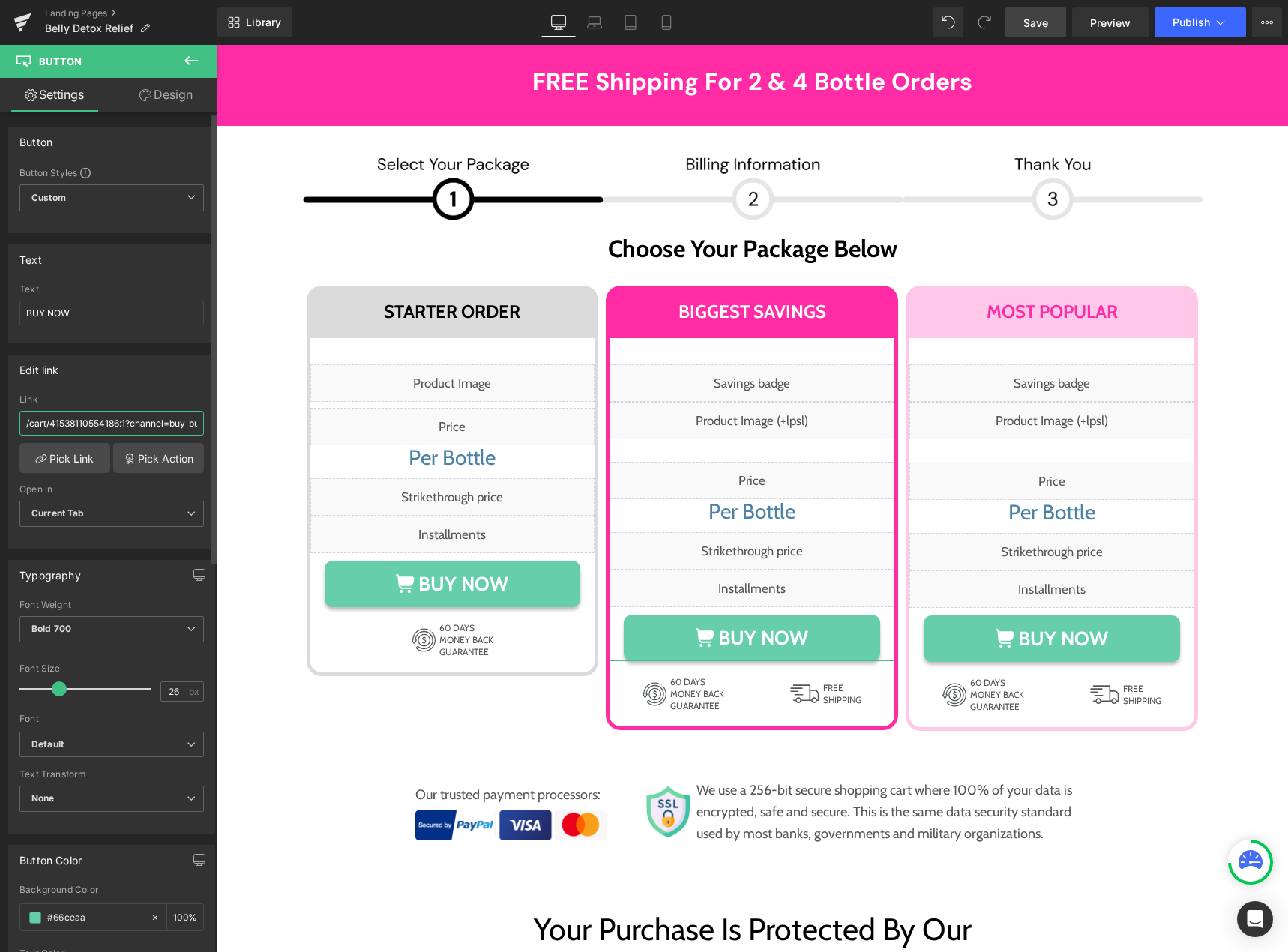
click at [104, 428] on input "/cart/41538110554186:1?channel=buy_button" at bounding box center [112, 423] width 184 height 25
paste input "058219884621"
type input "/cart/41058219884621:1?channel=buy_button"
click at [1021, 19] on link "Save" at bounding box center [1036, 22] width 61 height 30
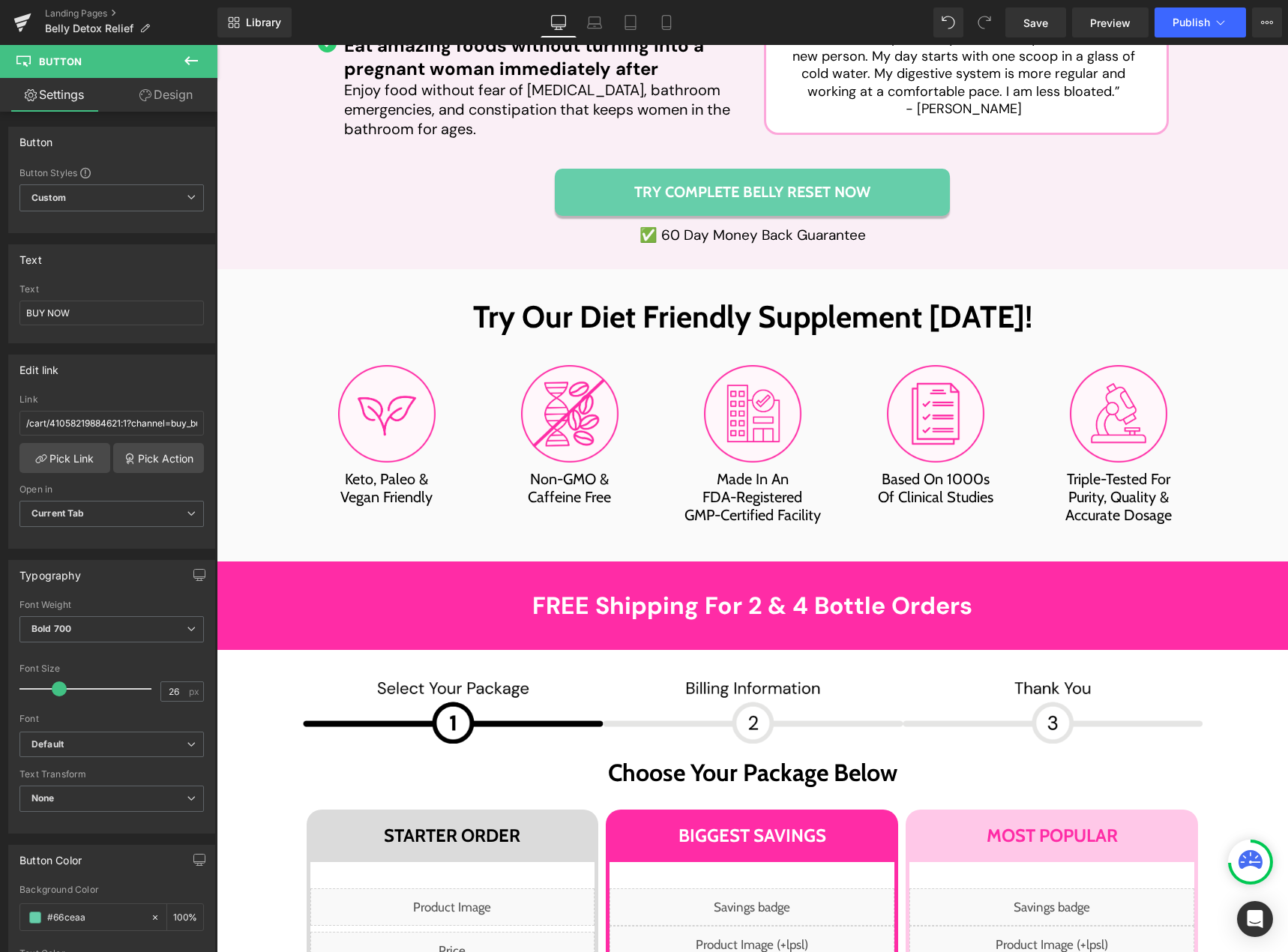
scroll to position [7489, 0]
